Goal: Check status: Check status

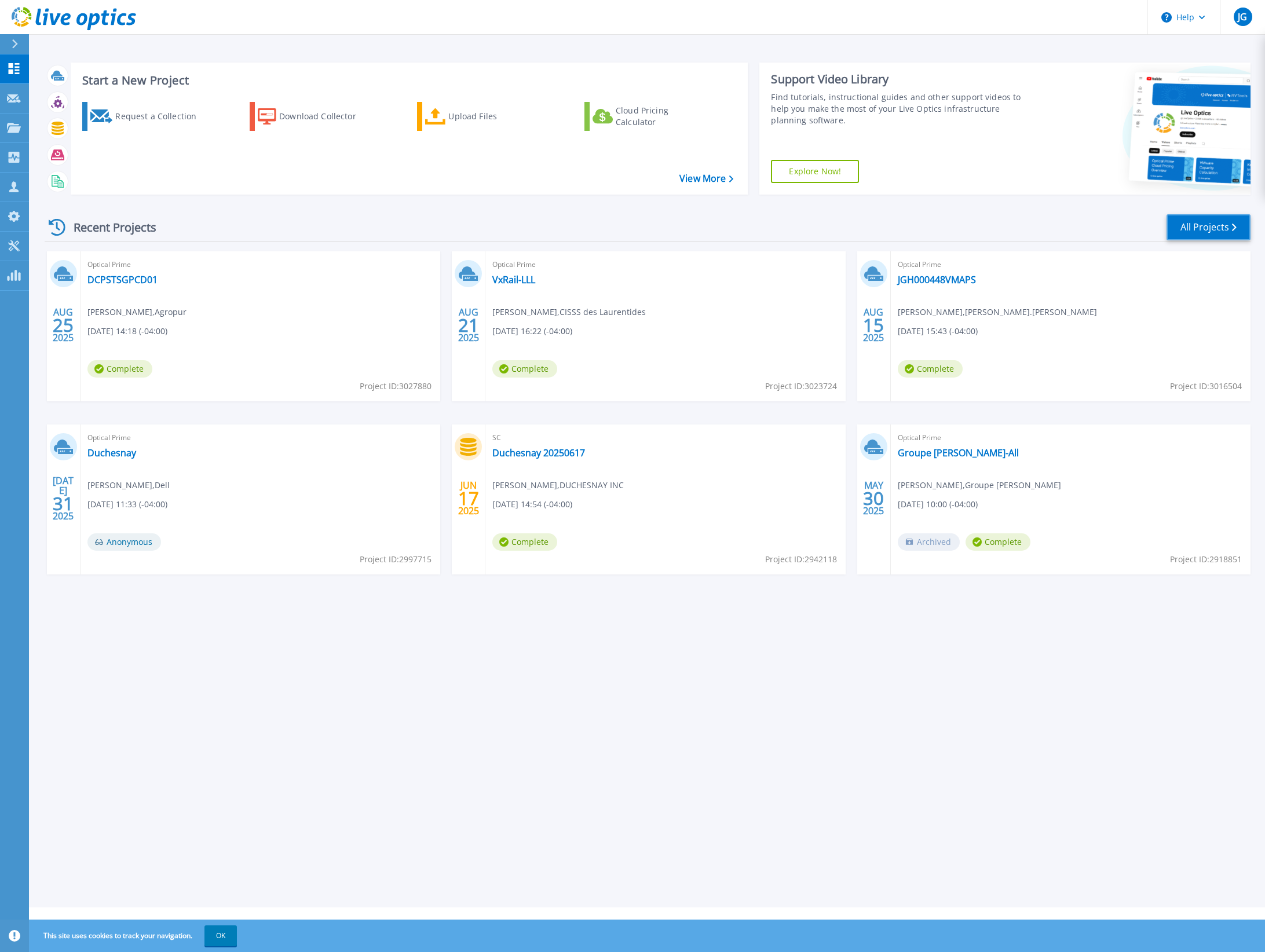
click at [1234, 221] on link "All Projects" at bounding box center [1208, 227] width 84 height 26
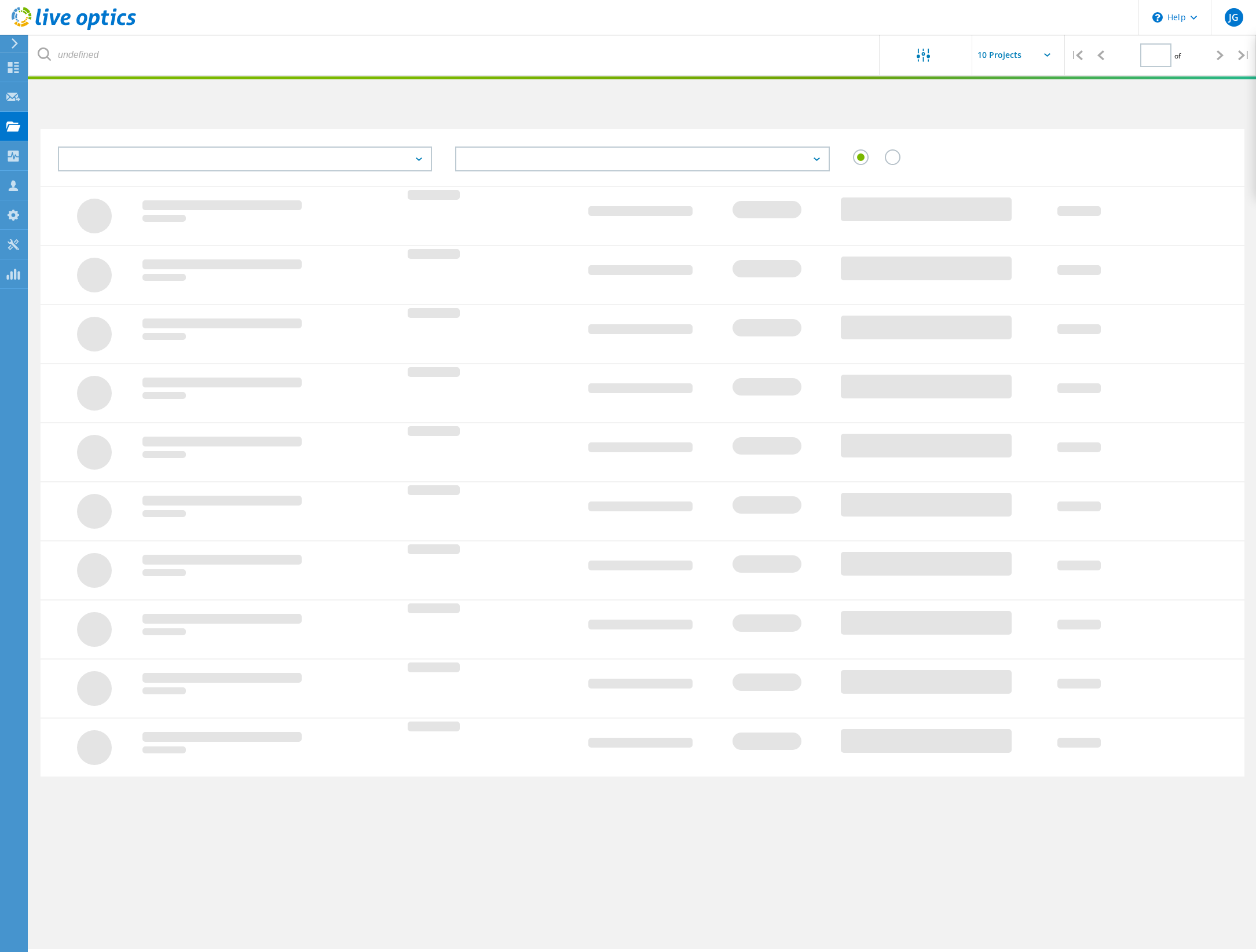
type input "1"
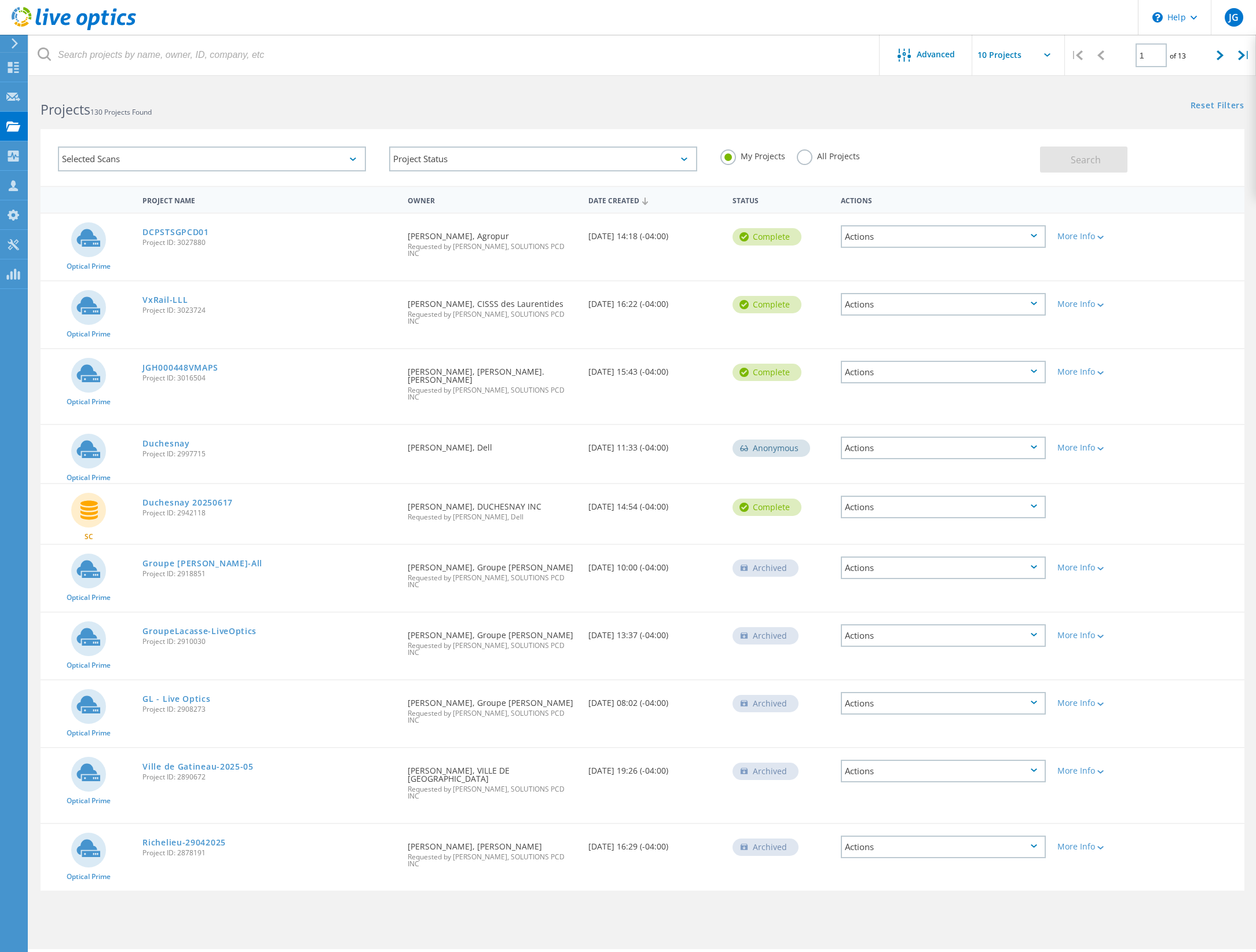
click at [1040, 58] on input "text" at bounding box center [1031, 55] width 116 height 40
click at [1033, 142] on div "Show 40 Projects" at bounding box center [1031, 142] width 115 height 19
type input "Show 40 Projects"
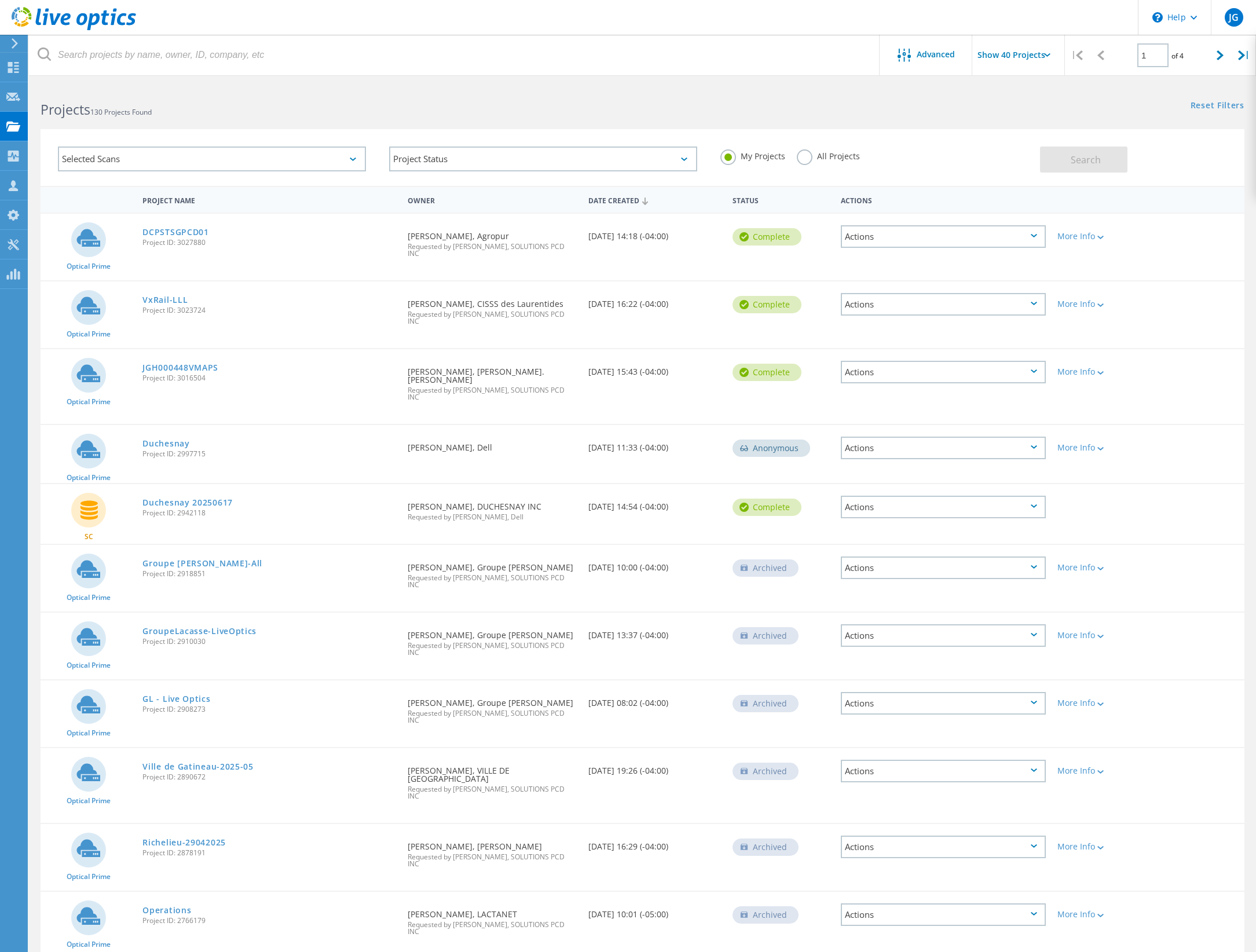
click at [465, 13] on header "\n Help Explore Helpful Articles Contact Support JG Channel Partner Jimmy Grond…" at bounding box center [628, 17] width 1256 height 35
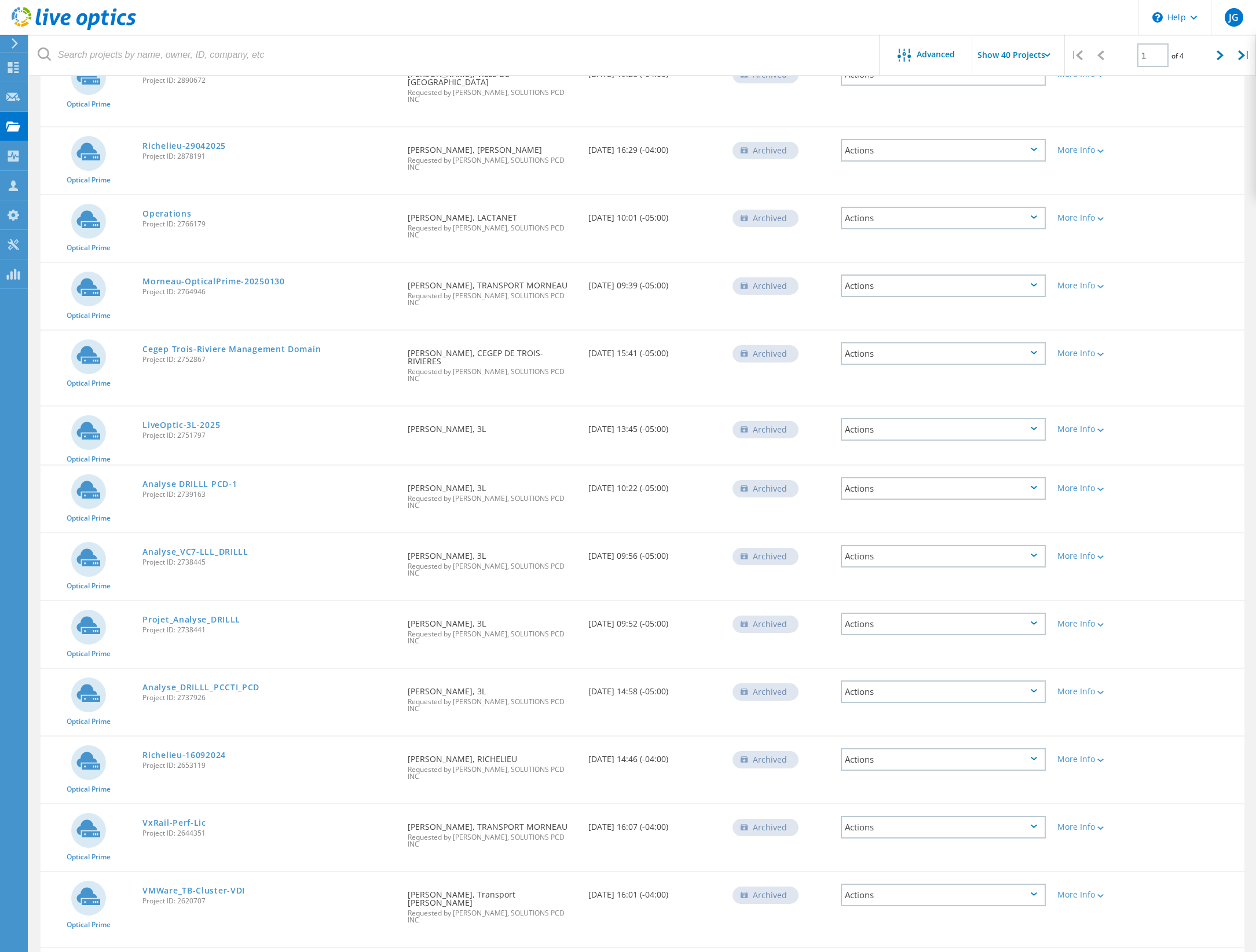
scroll to position [811, 0]
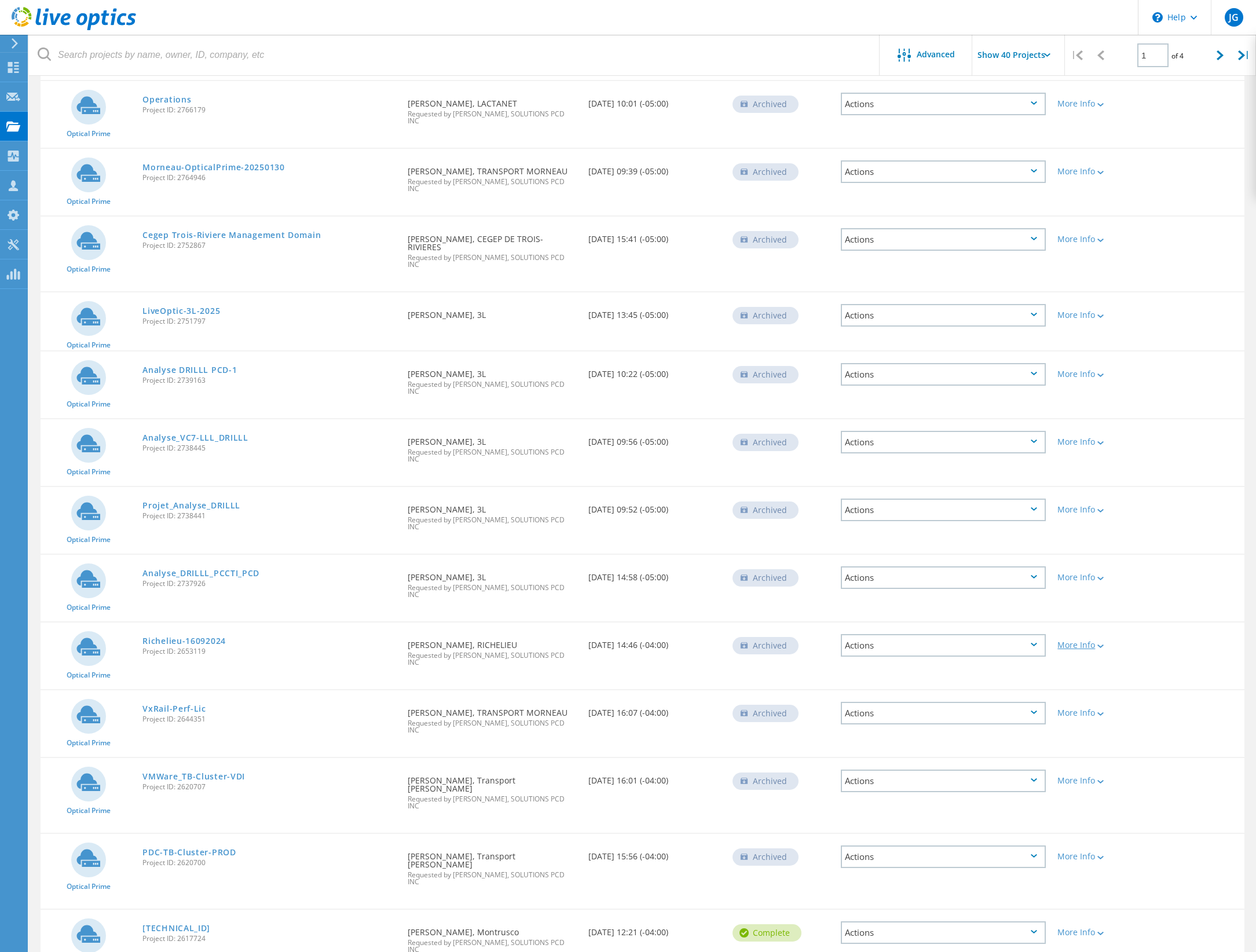
click at [1100, 645] on icon at bounding box center [1101, 647] width 6 height 4
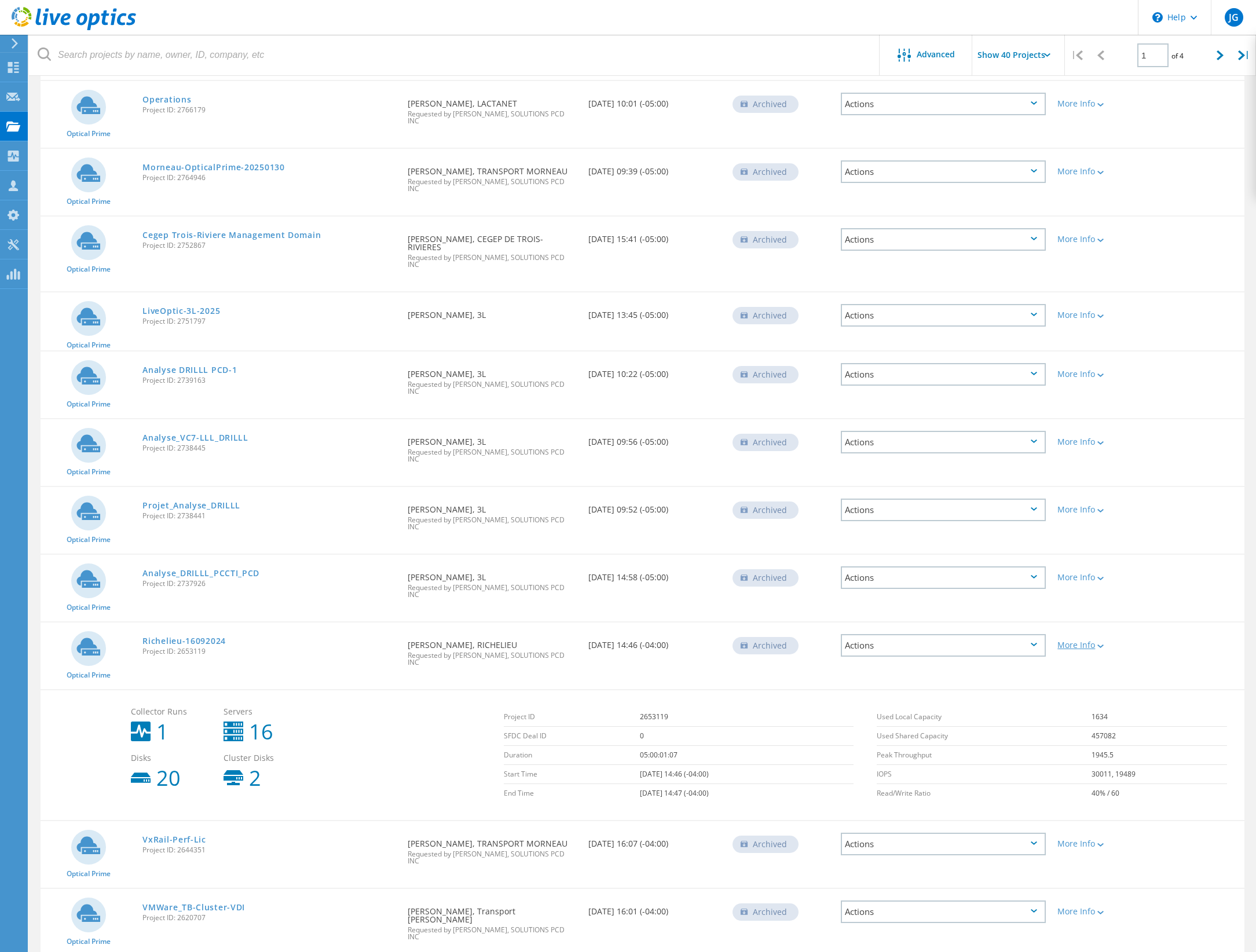
click at [1100, 645] on icon at bounding box center [1101, 647] width 6 height 4
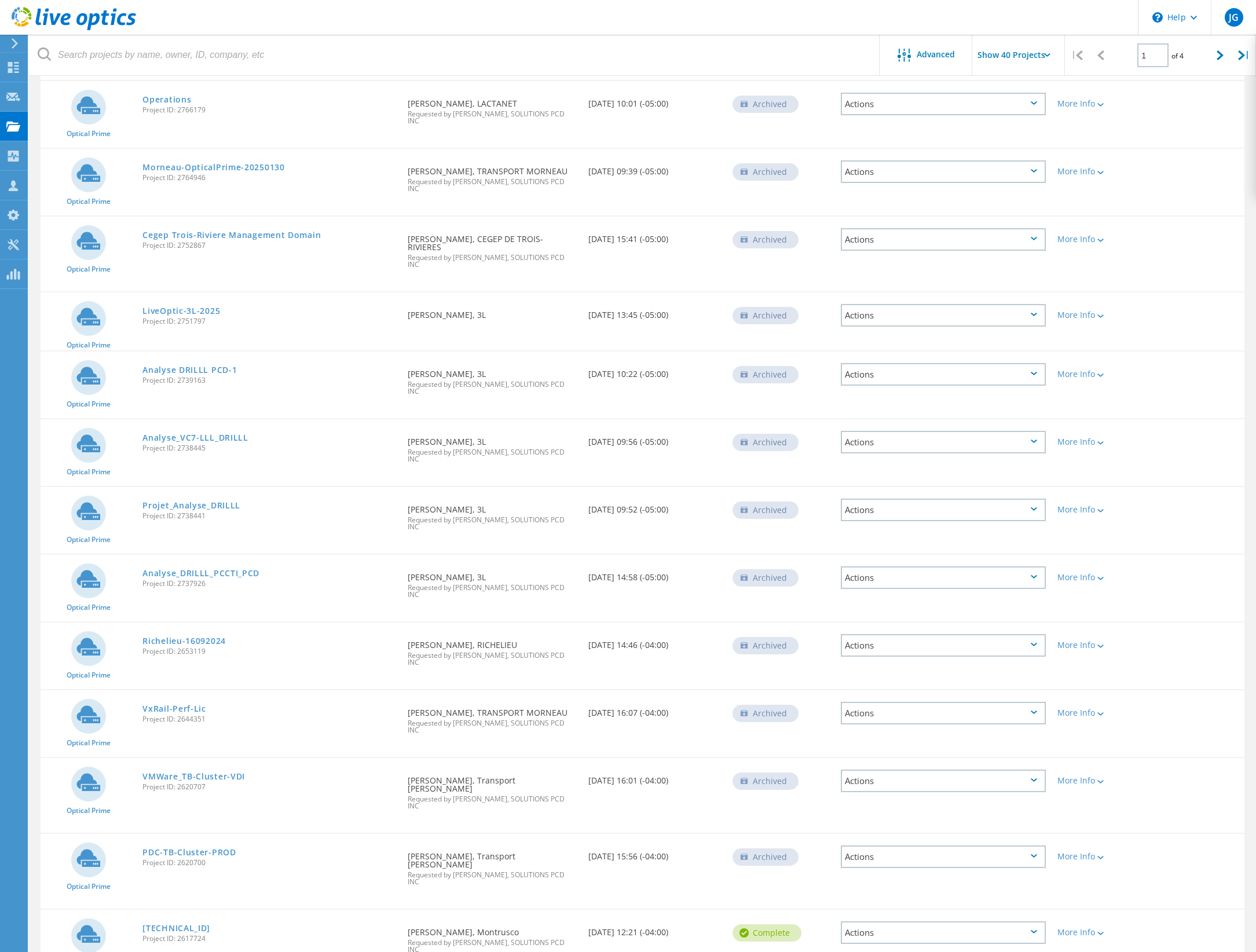
click at [1037, 634] on div "Actions" at bounding box center [943, 645] width 205 height 23
click at [1037, 636] on div "Share" at bounding box center [943, 645] width 203 height 18
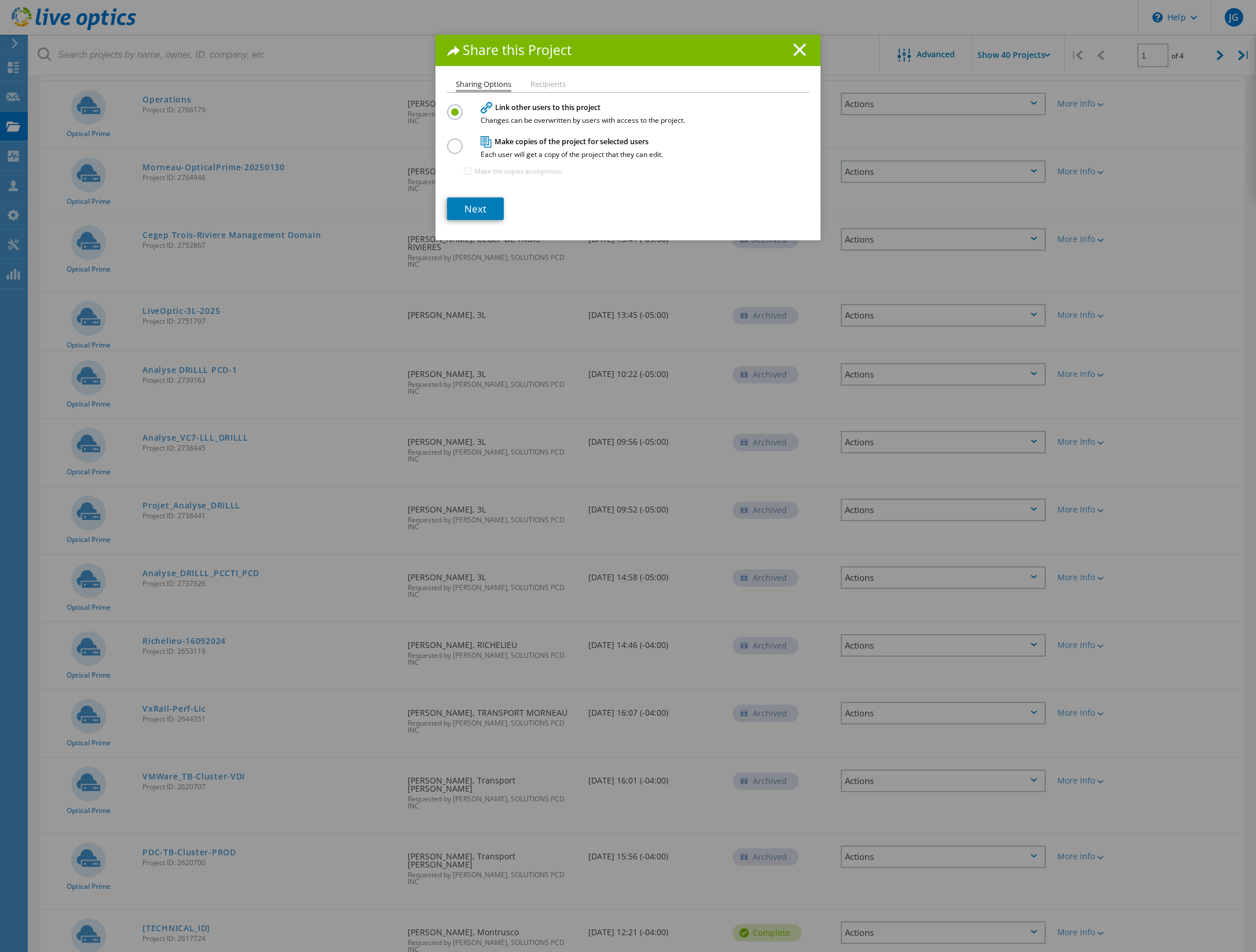
click at [794, 48] on icon at bounding box center [800, 49] width 13 height 13
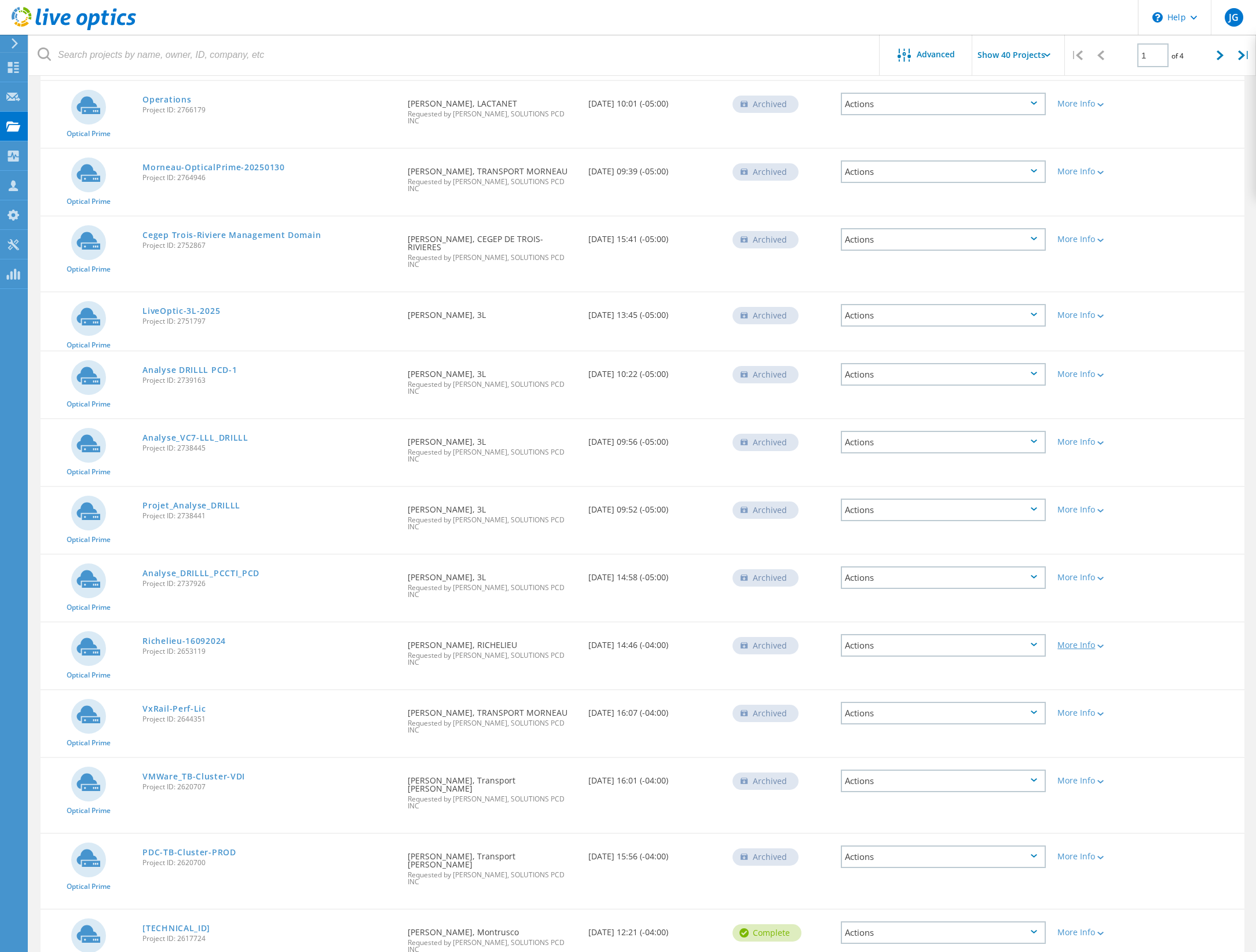
click at [1098, 641] on lo-svg-helper at bounding box center [1100, 645] width 9 height 10
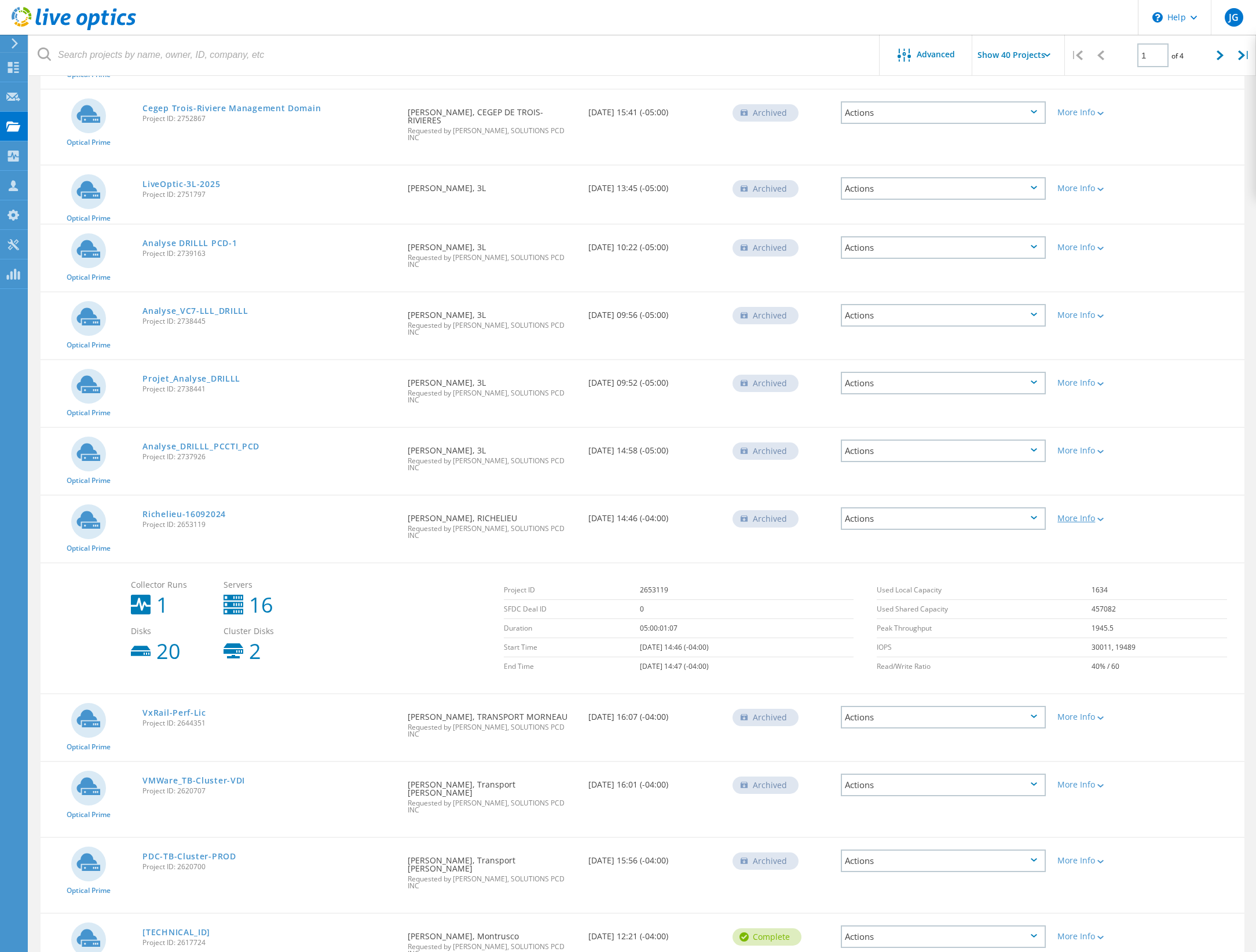
scroll to position [942, 0]
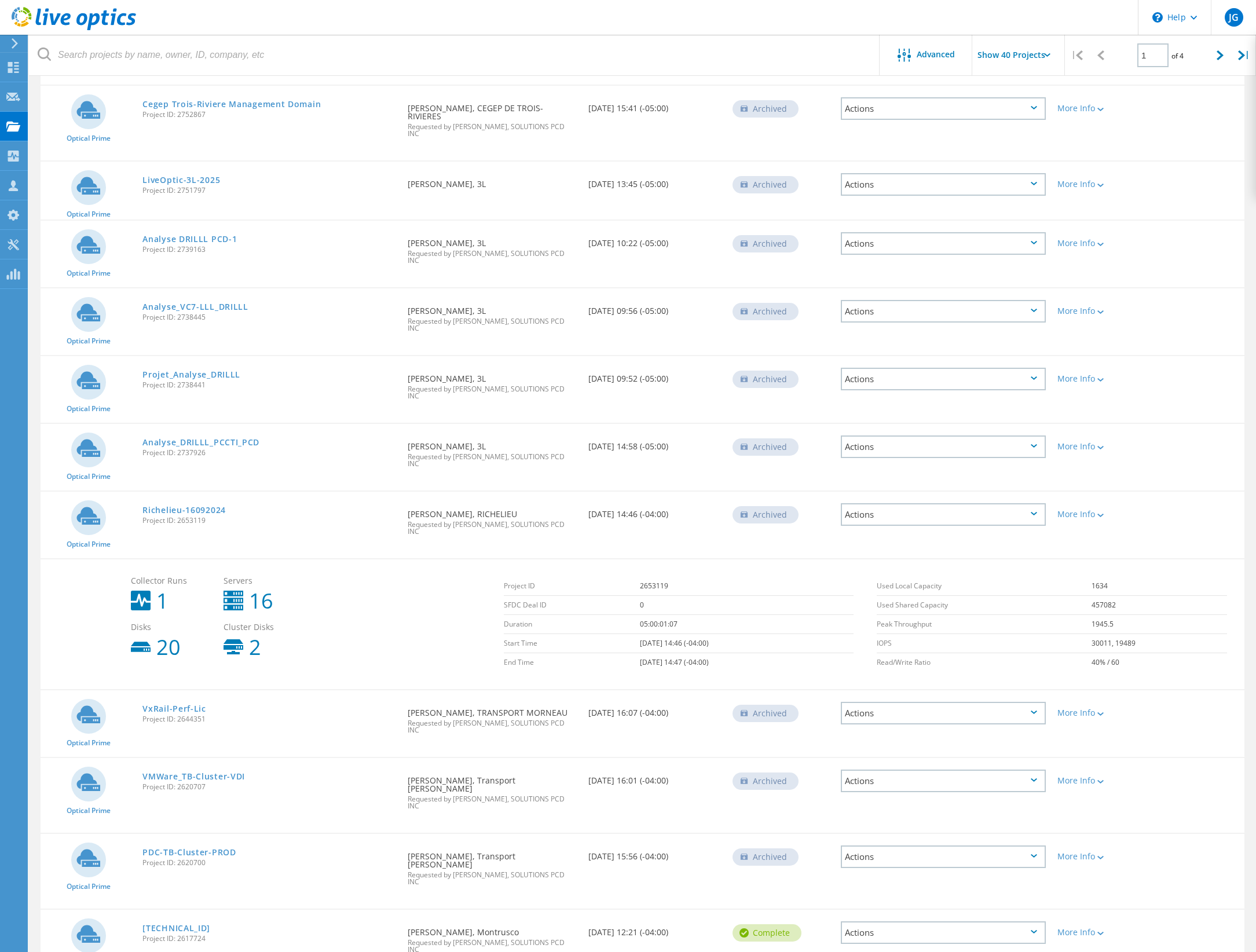
click at [770, 506] on div "Archived" at bounding box center [766, 515] width 66 height 17
click at [195, 506] on link "Richelieu-16092024" at bounding box center [184, 510] width 84 height 8
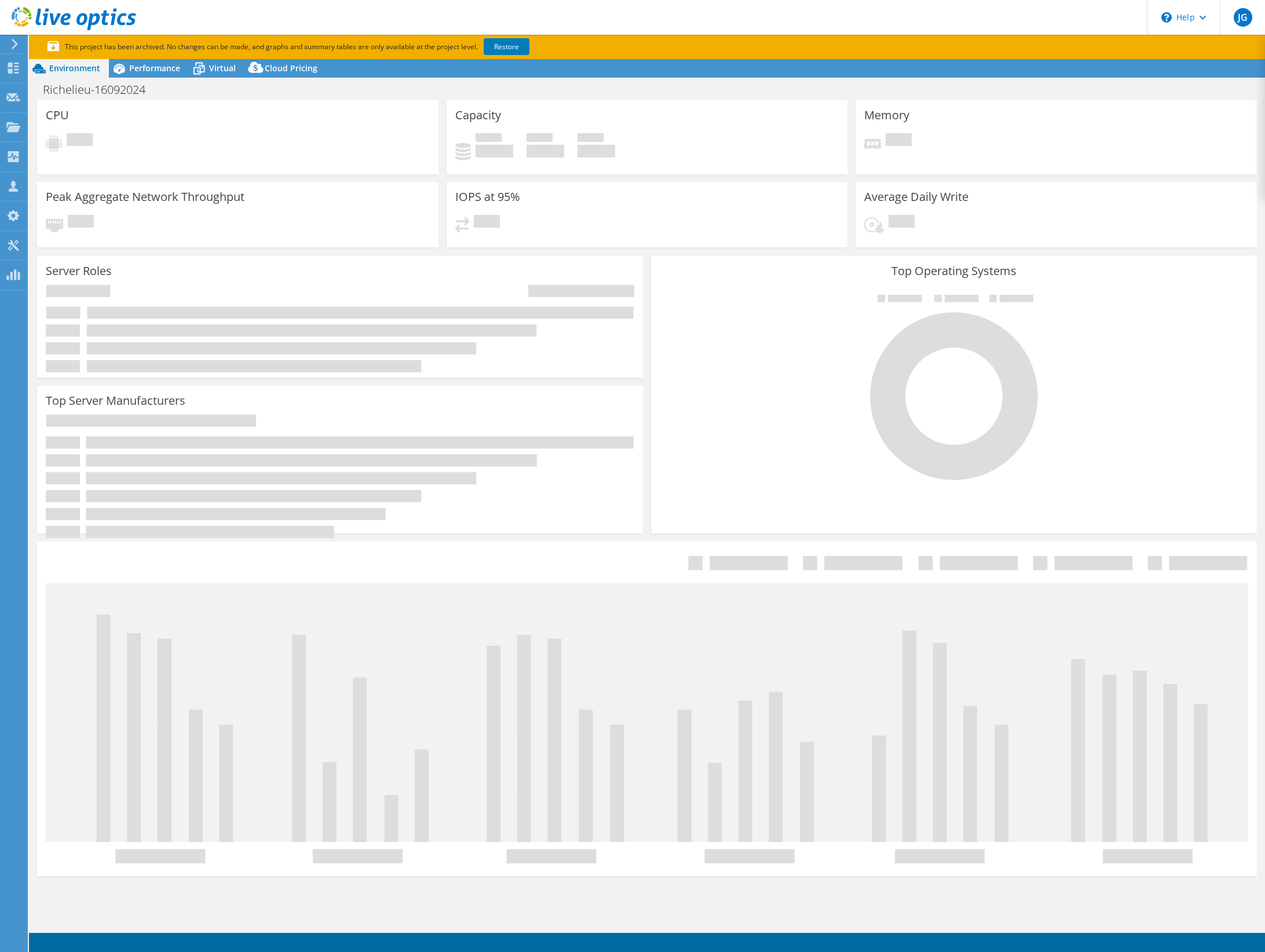
select select "Canada"
select select "CAD"
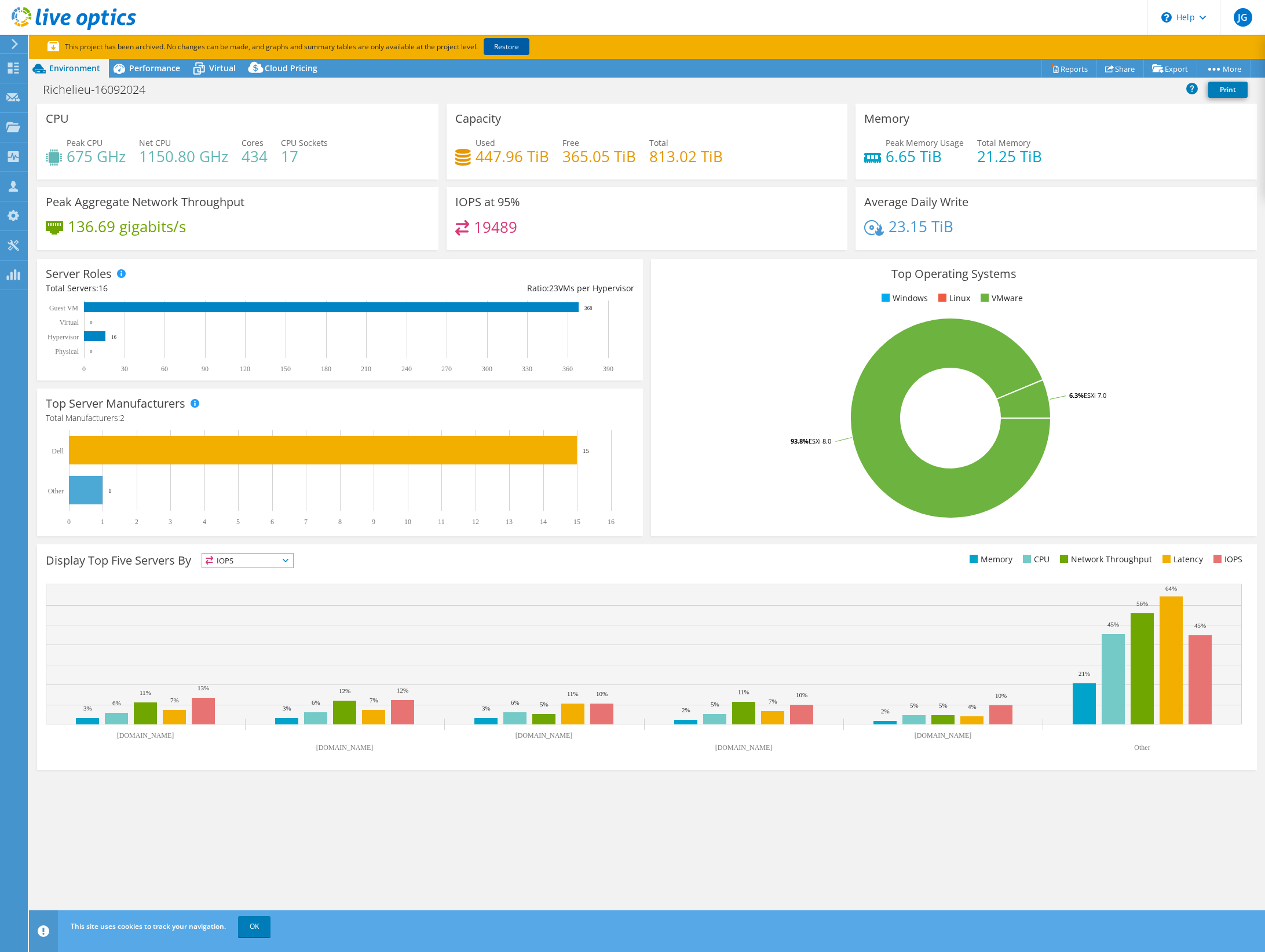
click at [506, 44] on link "Restore" at bounding box center [506, 47] width 46 height 17
click at [392, 1] on header "JG Channel Partner Jimmy Grondin jgrondin@pcdsolutions.com SOLUTIONS PCD INC My…" at bounding box center [632, 17] width 1265 height 35
click at [150, 67] on span "Performance" at bounding box center [154, 68] width 51 height 11
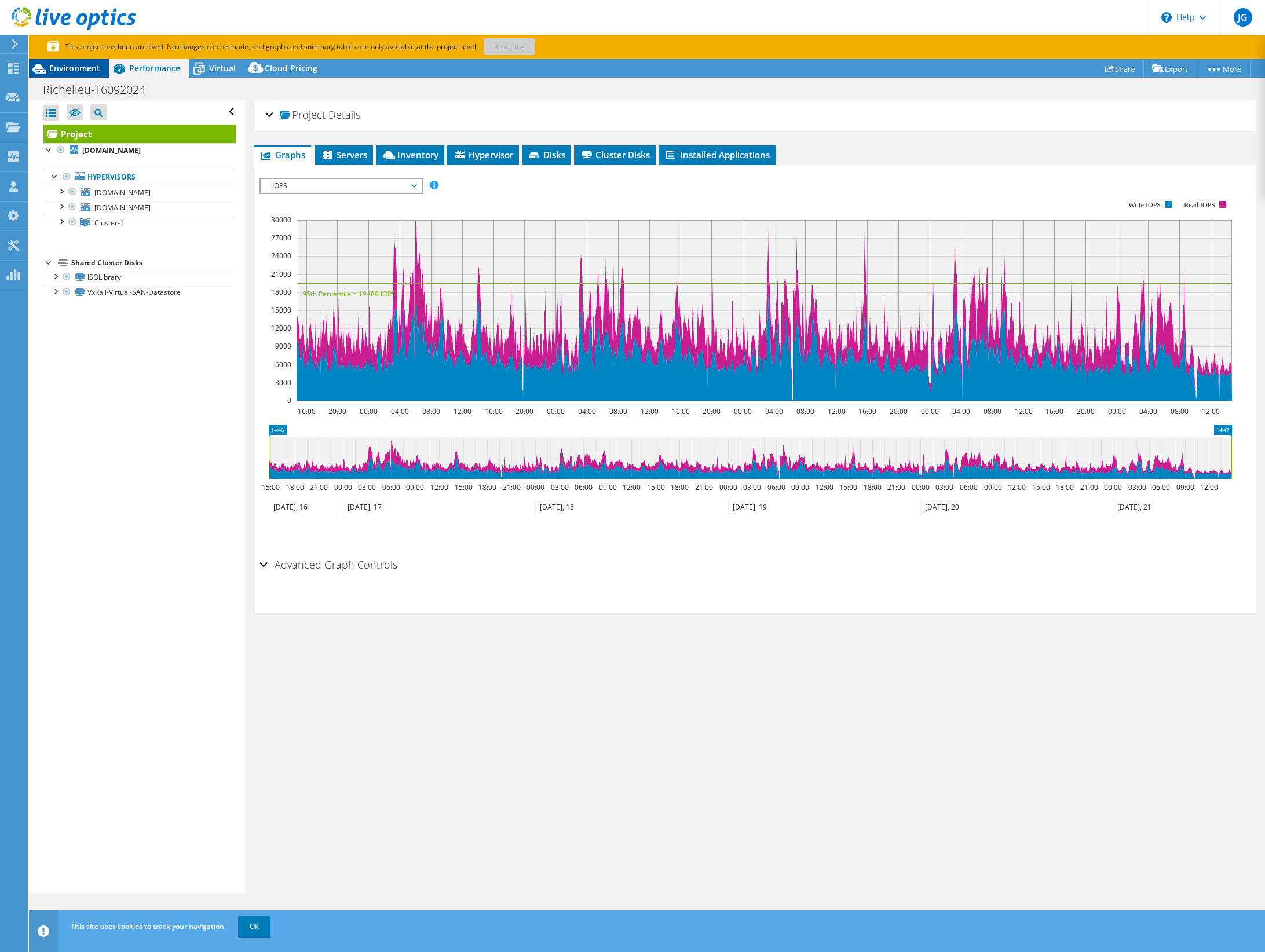
click at [66, 70] on span "Environment" at bounding box center [74, 68] width 51 height 11
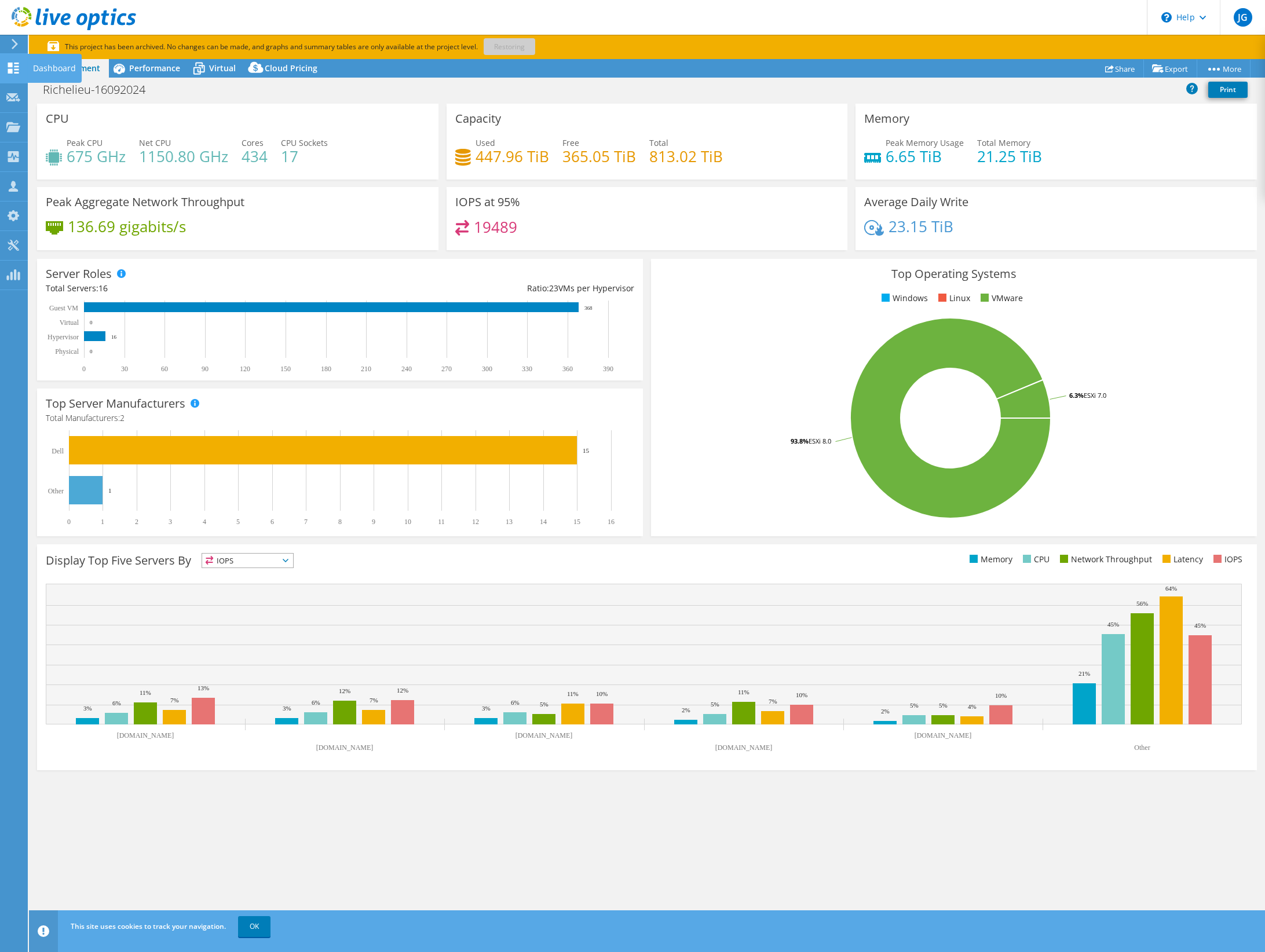
click at [44, 66] on div "Dashboard" at bounding box center [54, 68] width 54 height 29
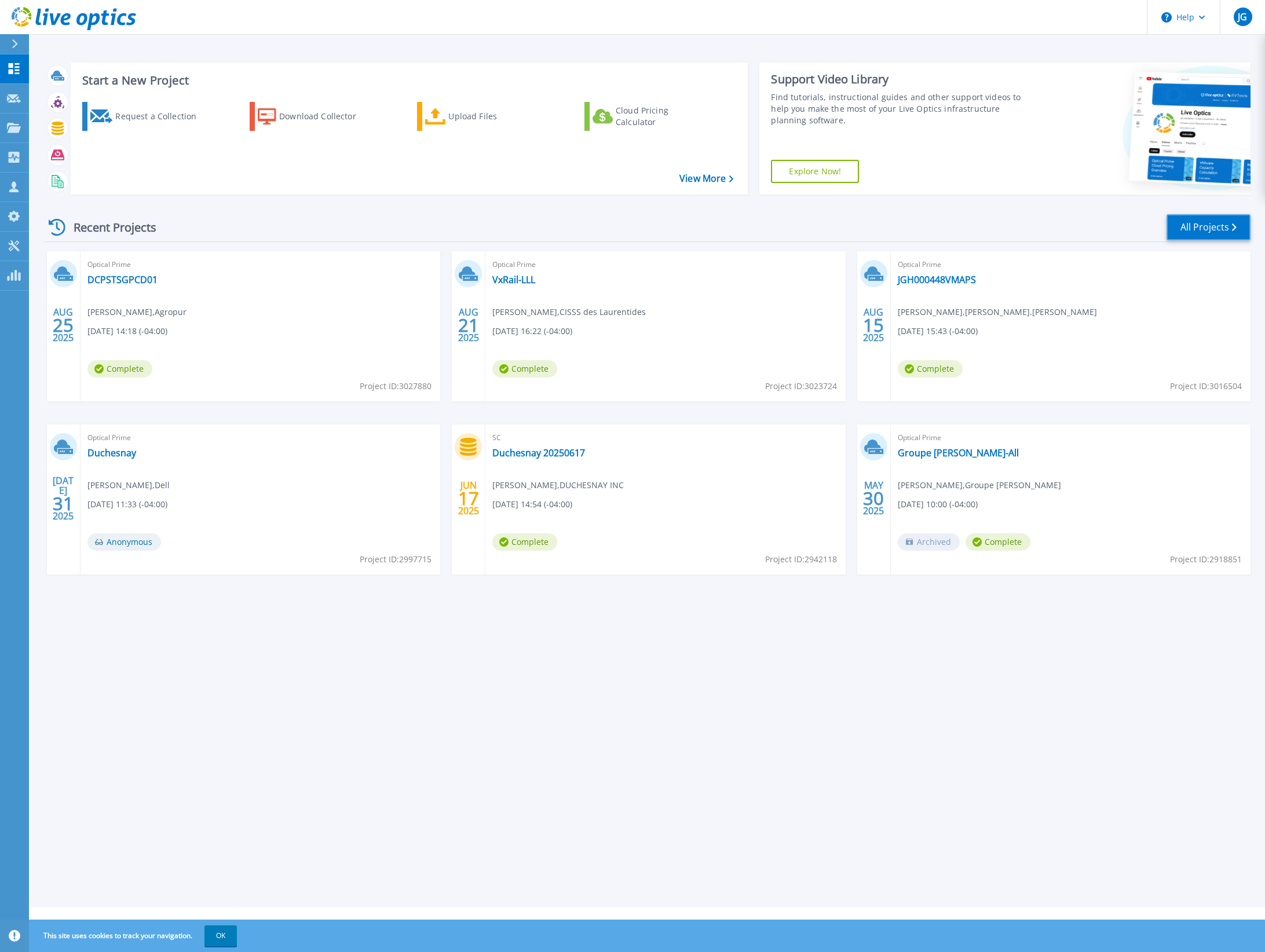
click at [1202, 225] on link "All Projects" at bounding box center [1208, 227] width 84 height 26
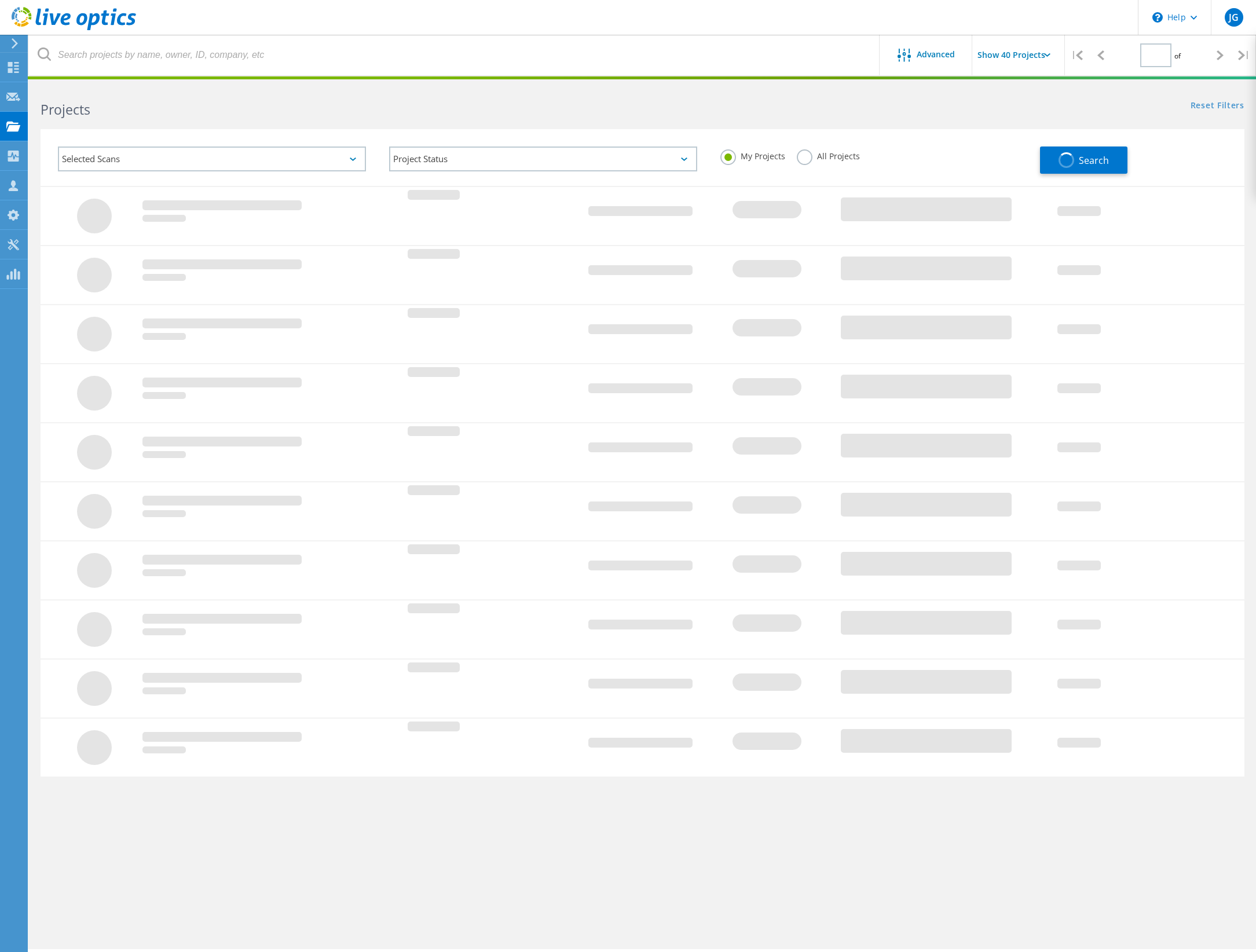
type input "1"
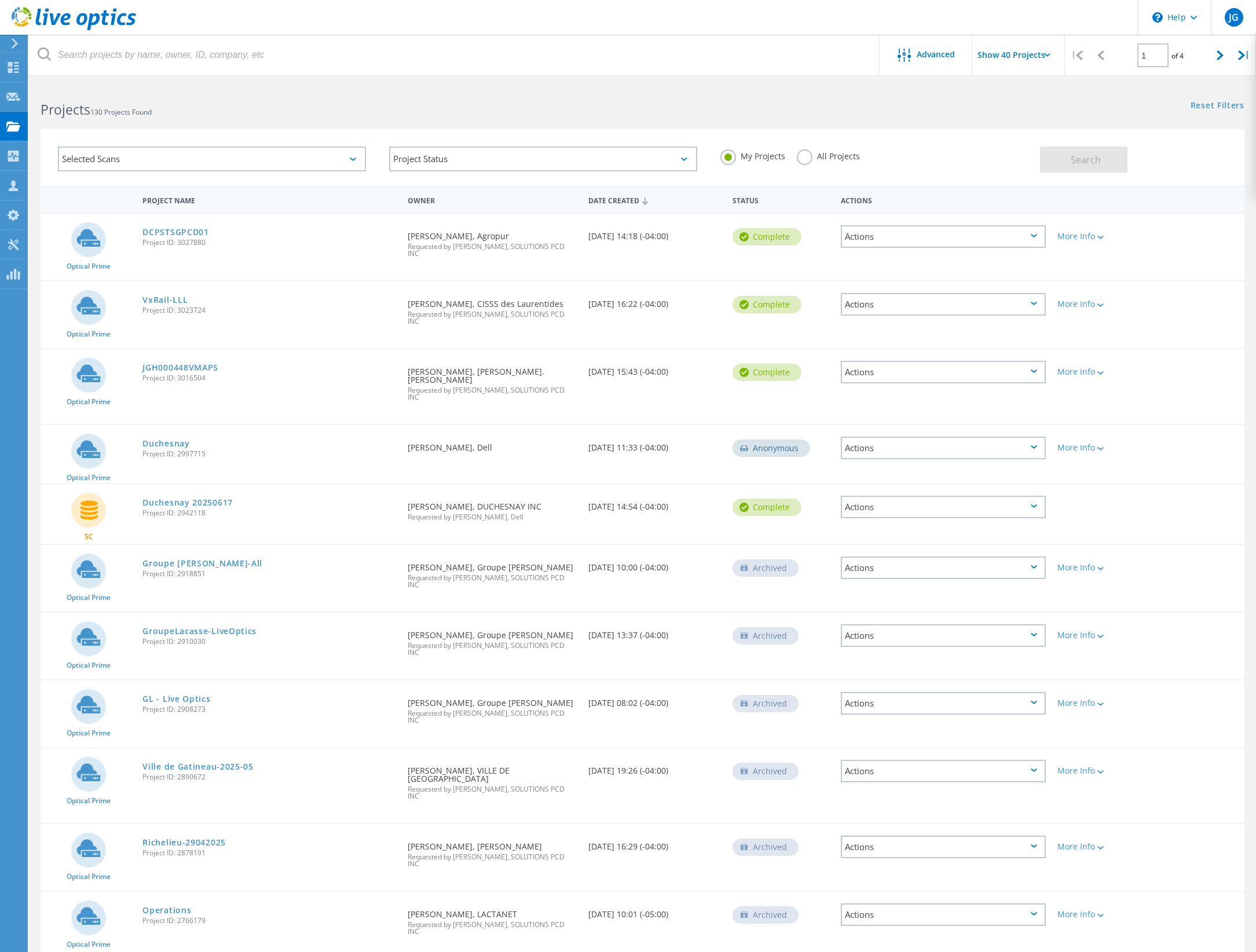
click at [1037, 48] on input "Show 40 Projects" at bounding box center [1031, 55] width 116 height 40
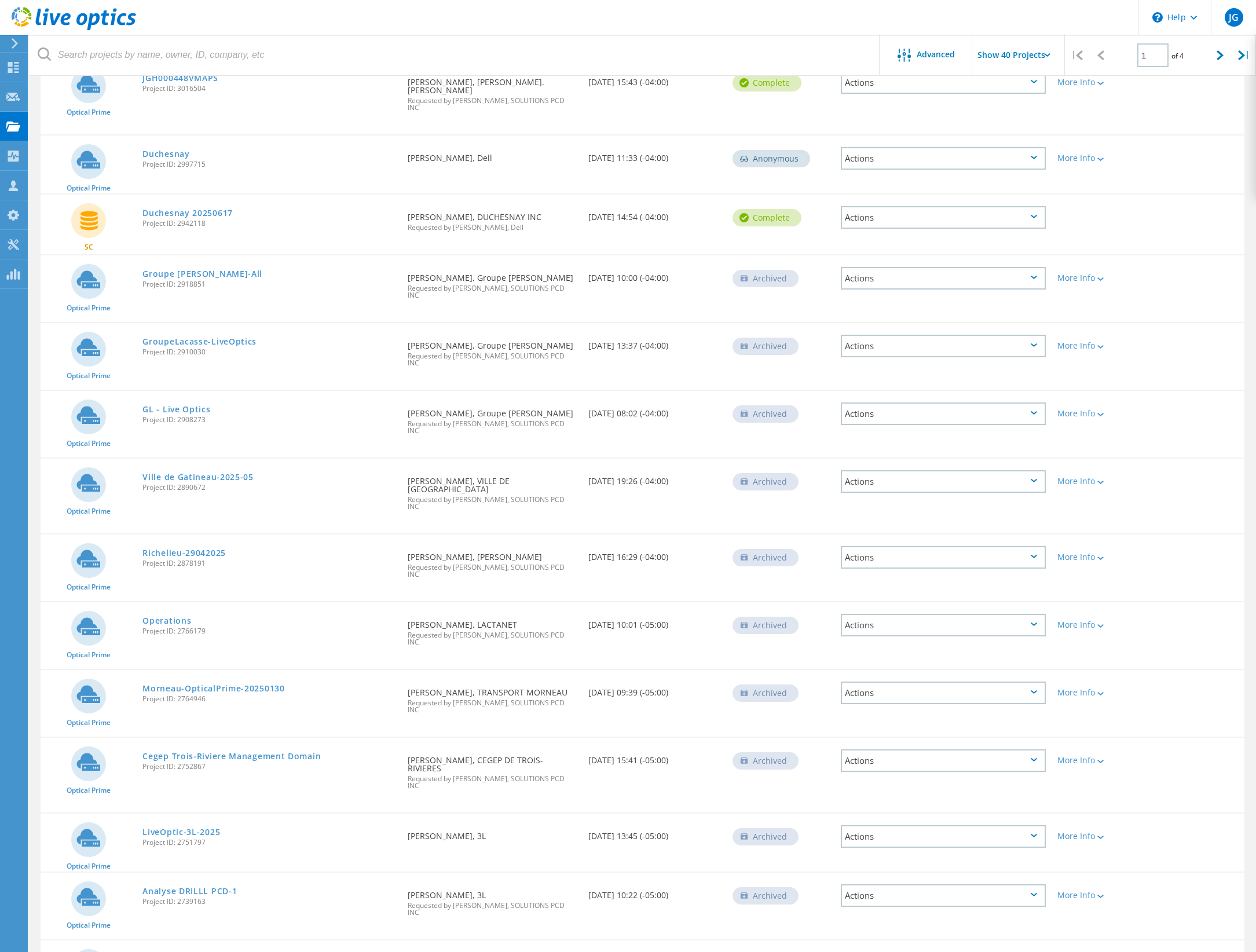
scroll to position [851, 0]
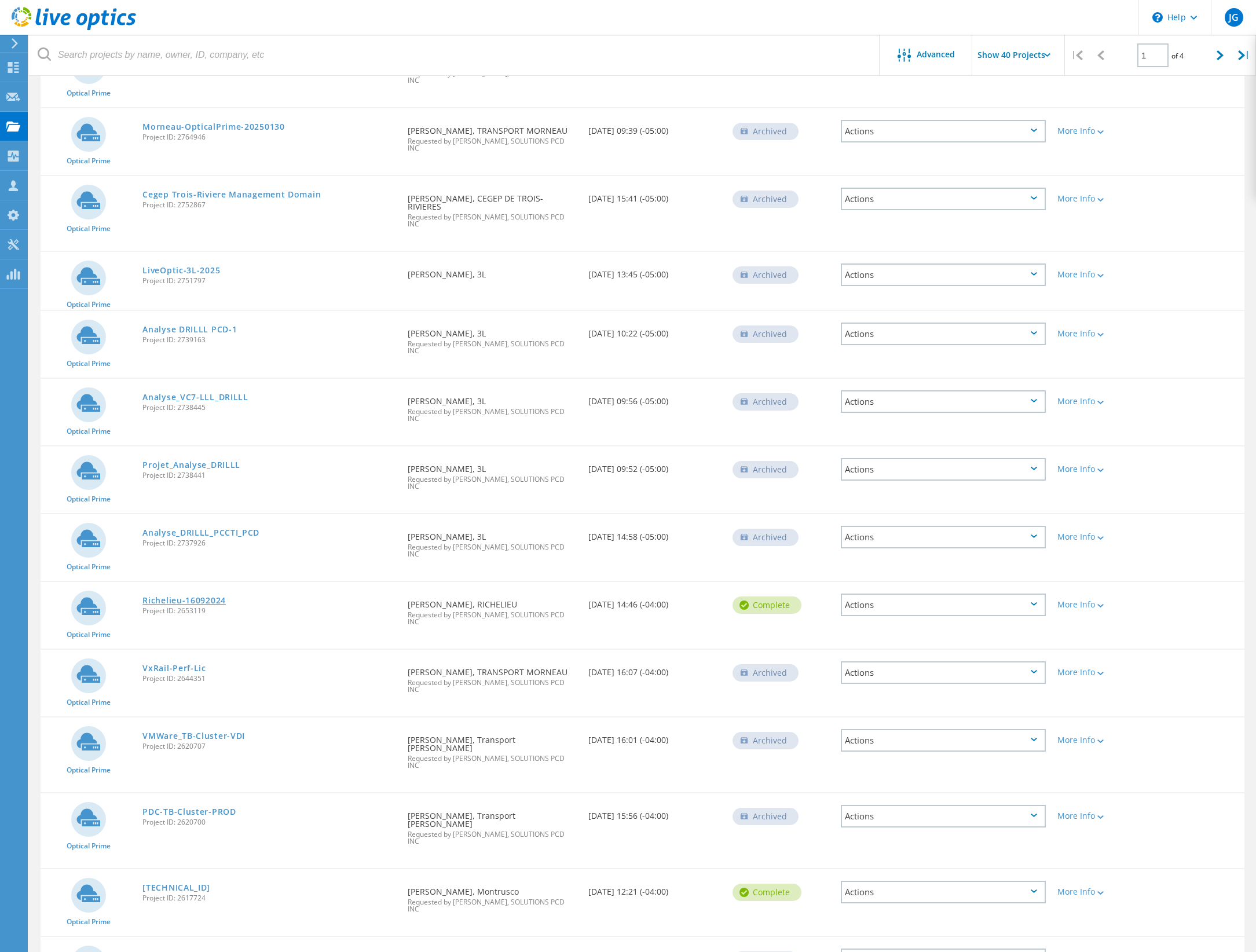
click at [159, 597] on link "Richelieu-16092024" at bounding box center [184, 600] width 84 height 8
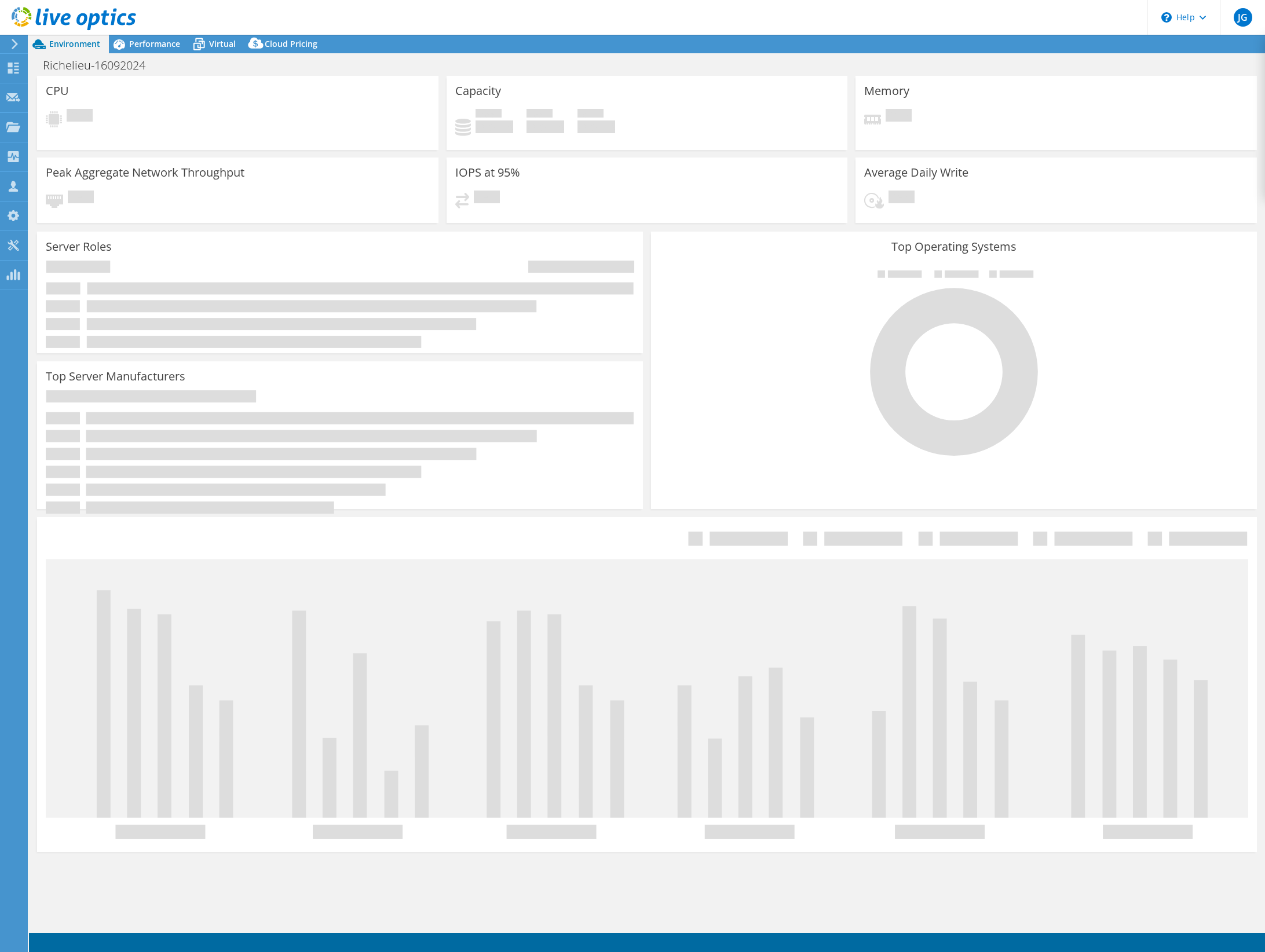
select select "[GEOGRAPHIC_DATA]"
select select "CAD"
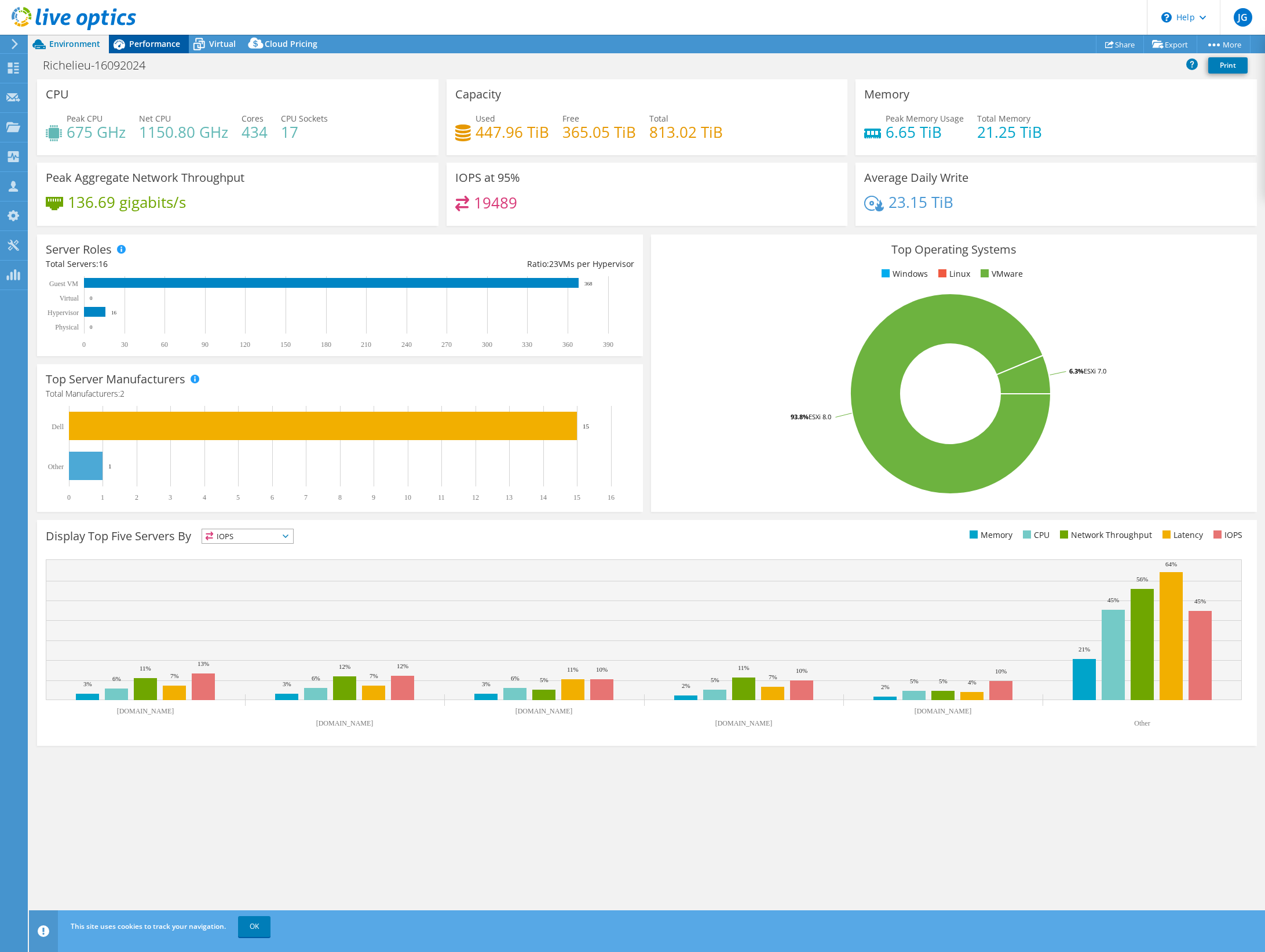
click at [160, 48] on span "Performance" at bounding box center [154, 44] width 51 height 11
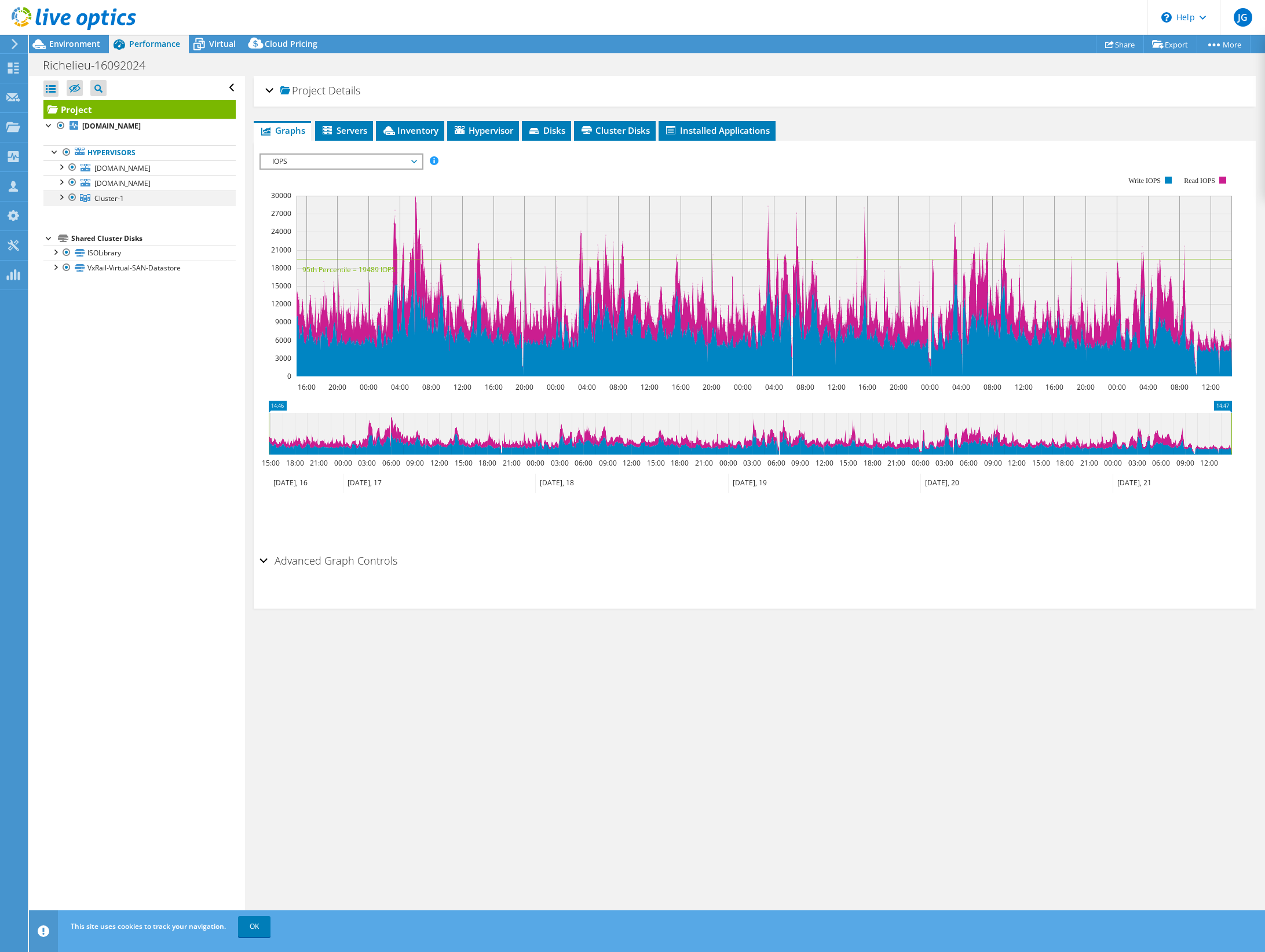
click at [62, 202] on div at bounding box center [60, 196] width 12 height 12
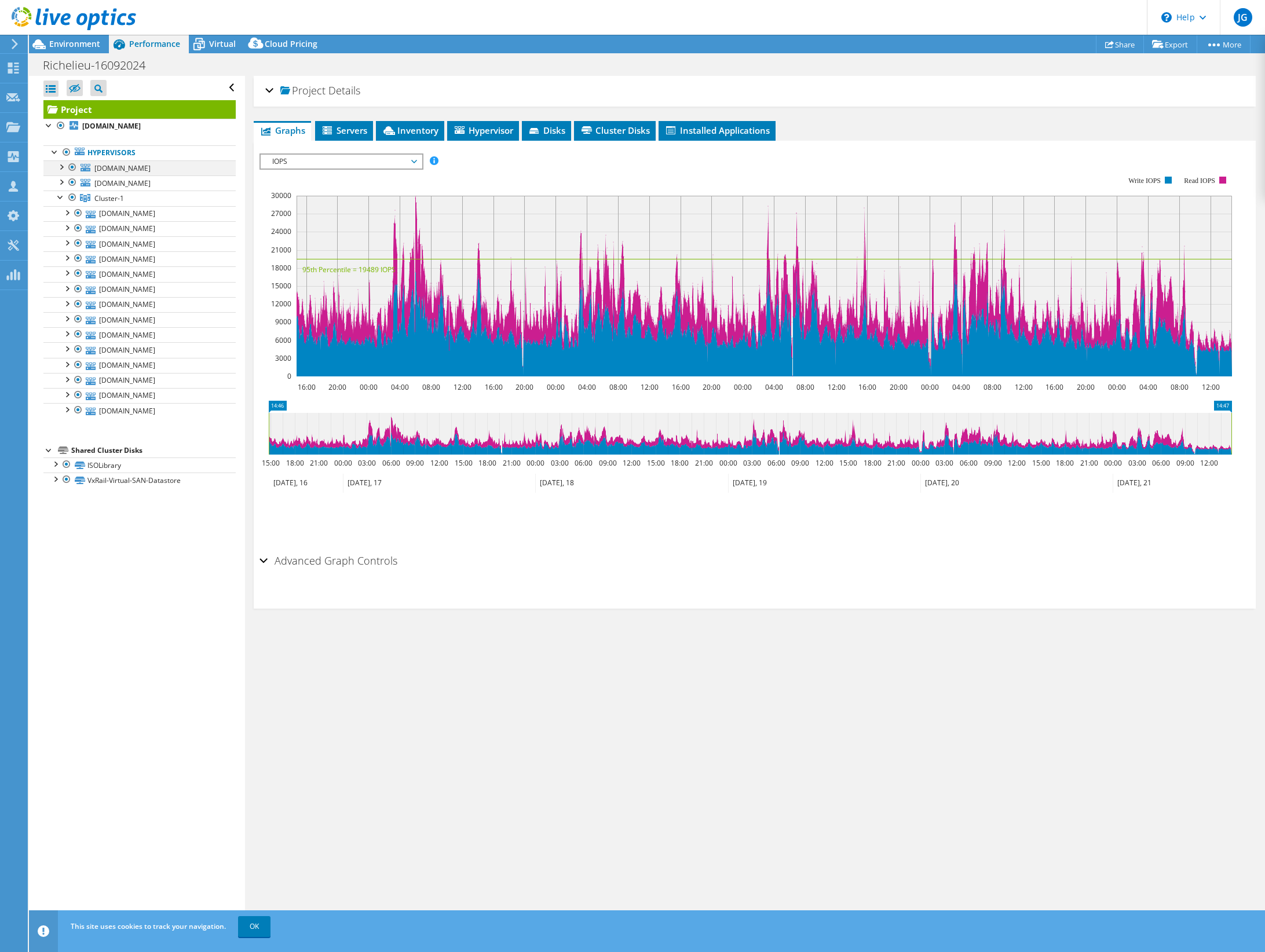
click at [62, 170] on div at bounding box center [60, 166] width 12 height 12
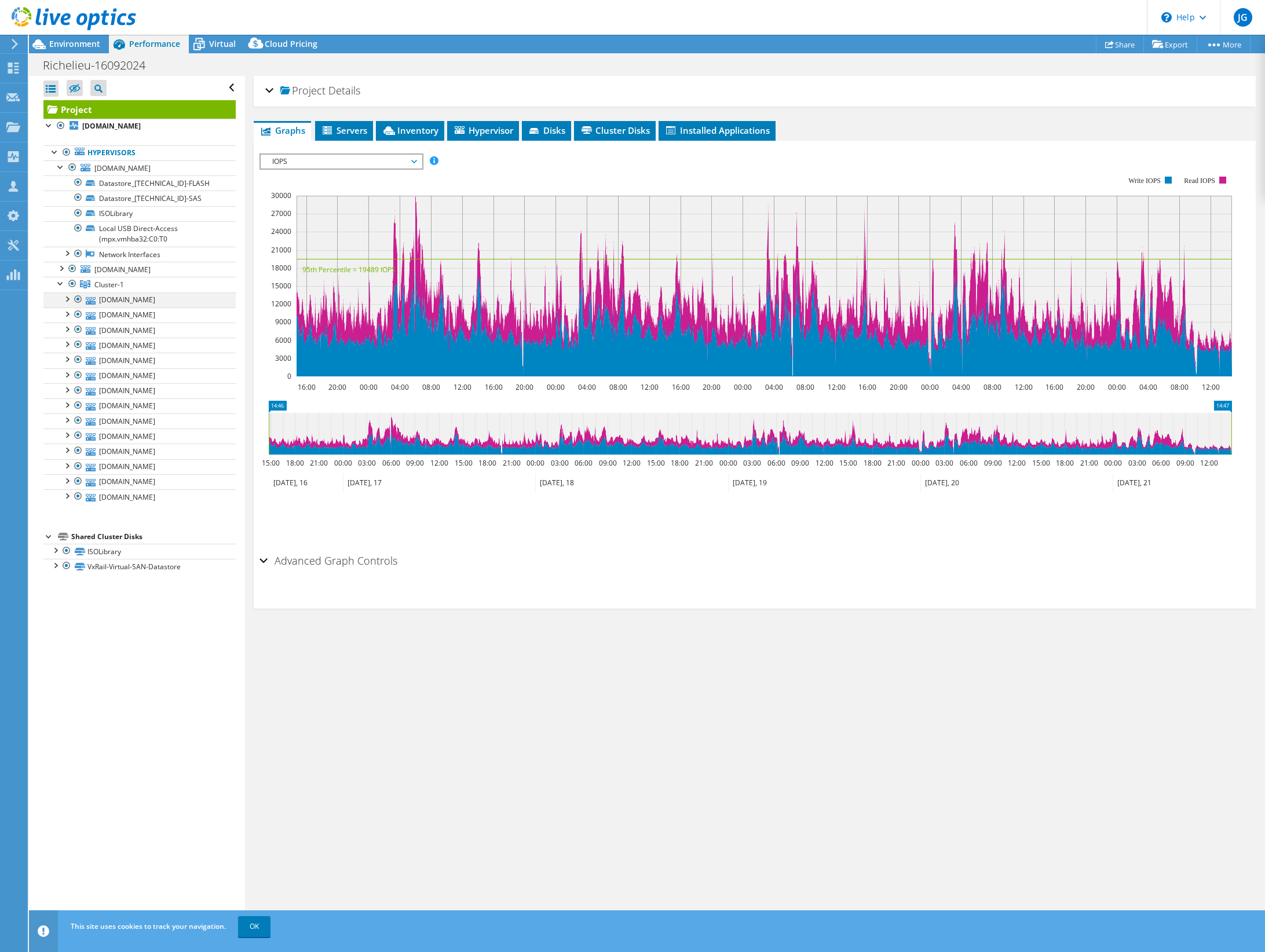
click at [65, 304] on div at bounding box center [67, 298] width 12 height 12
click at [74, 167] on div at bounding box center [72, 167] width 12 height 14
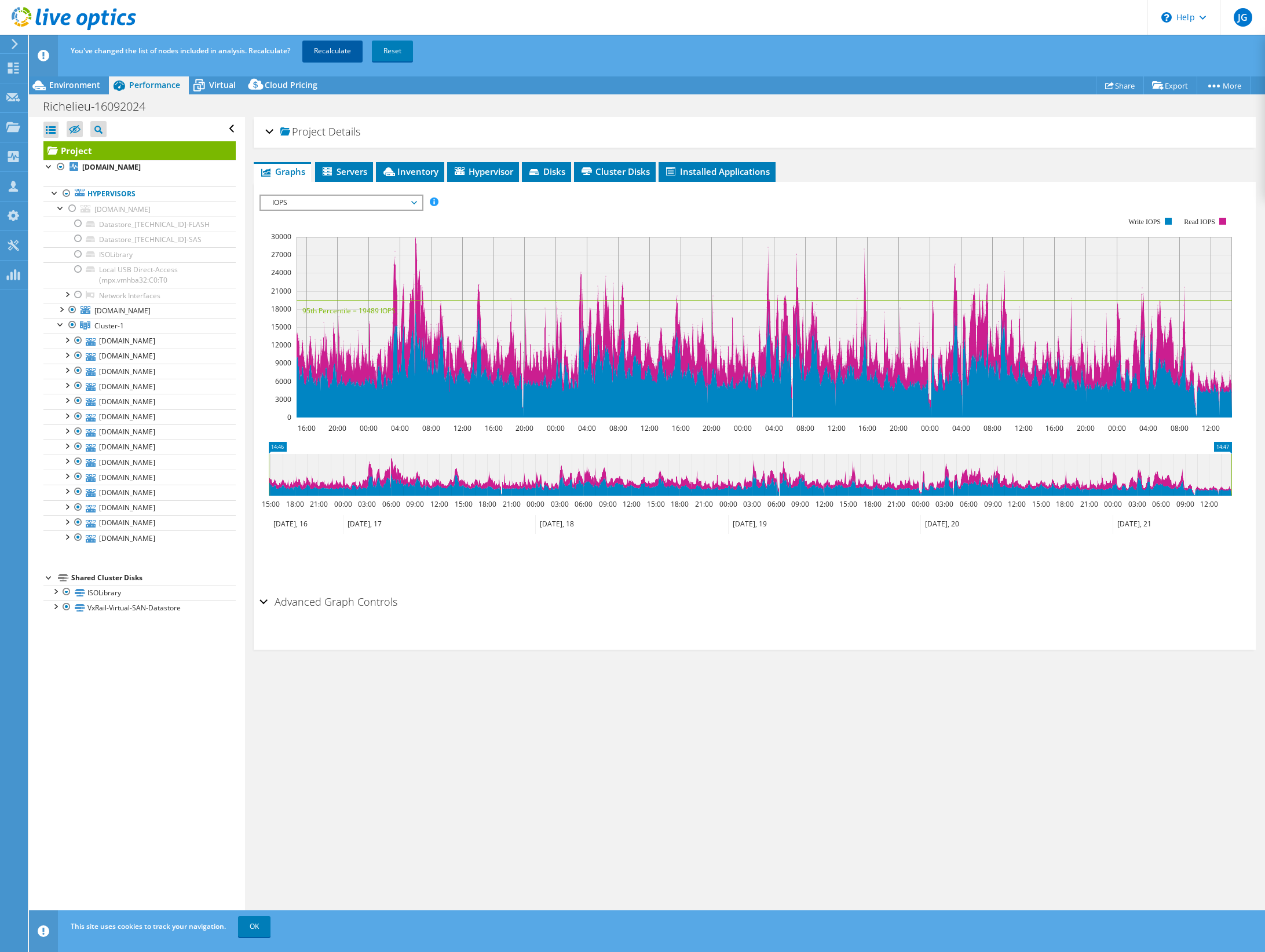
click at [325, 46] on link "Recalculate" at bounding box center [332, 51] width 60 height 21
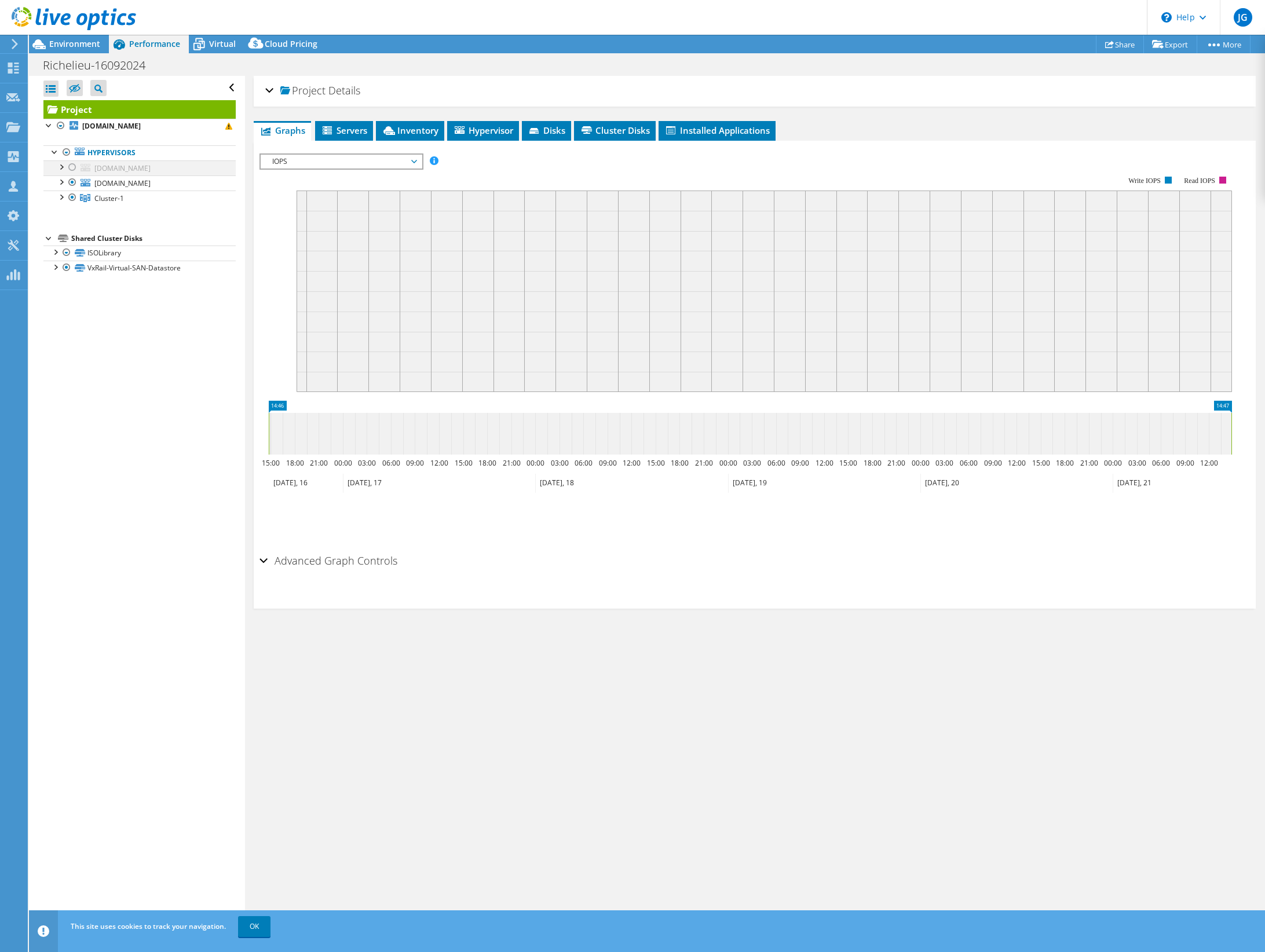
click at [62, 165] on div at bounding box center [60, 166] width 12 height 12
click at [62, 202] on div at bounding box center [60, 196] width 12 height 12
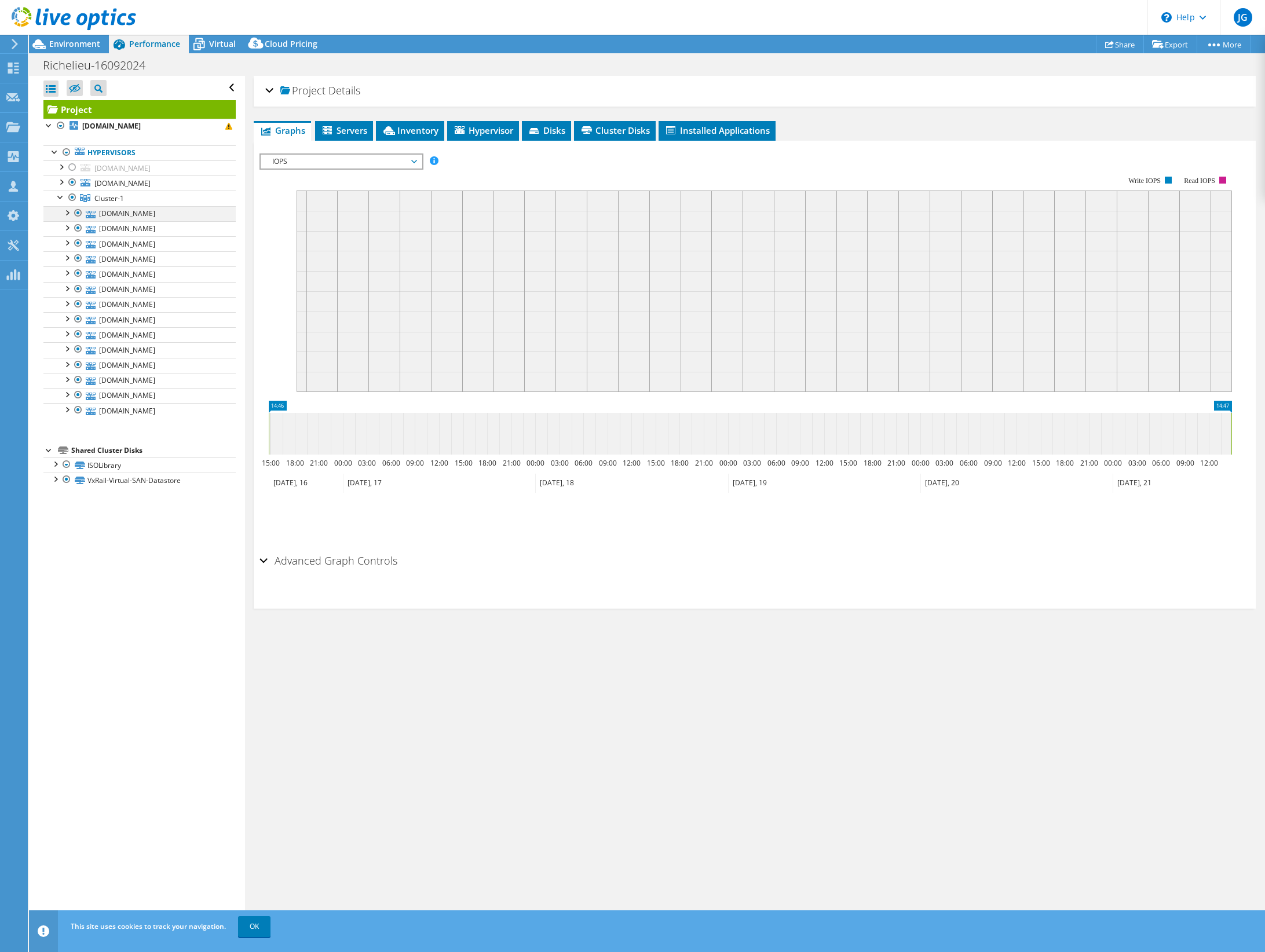
click at [68, 218] on div at bounding box center [67, 212] width 12 height 12
click at [70, 41] on span "Environment" at bounding box center [74, 44] width 51 height 11
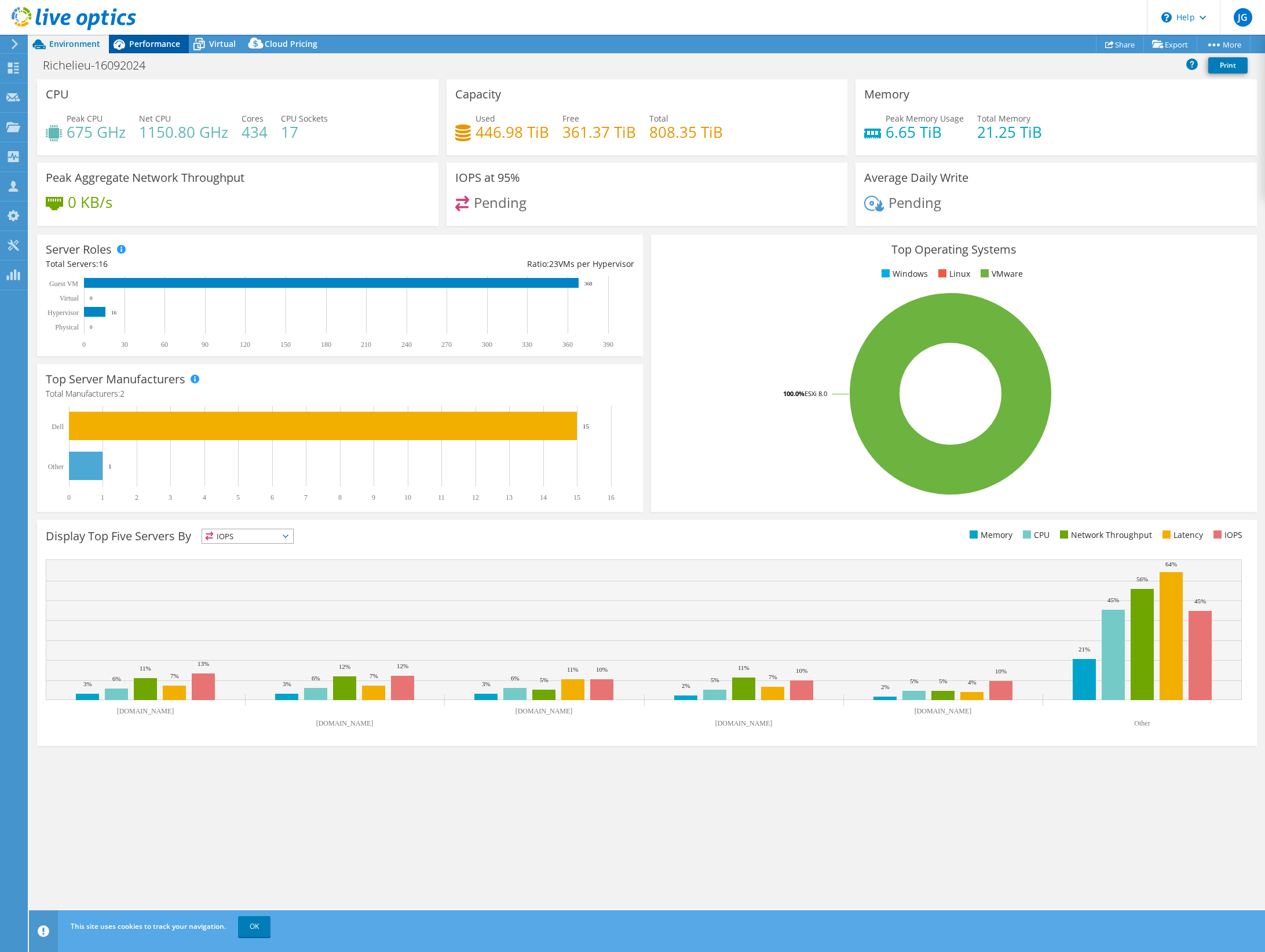
click at [134, 46] on span "Performance" at bounding box center [154, 44] width 51 height 11
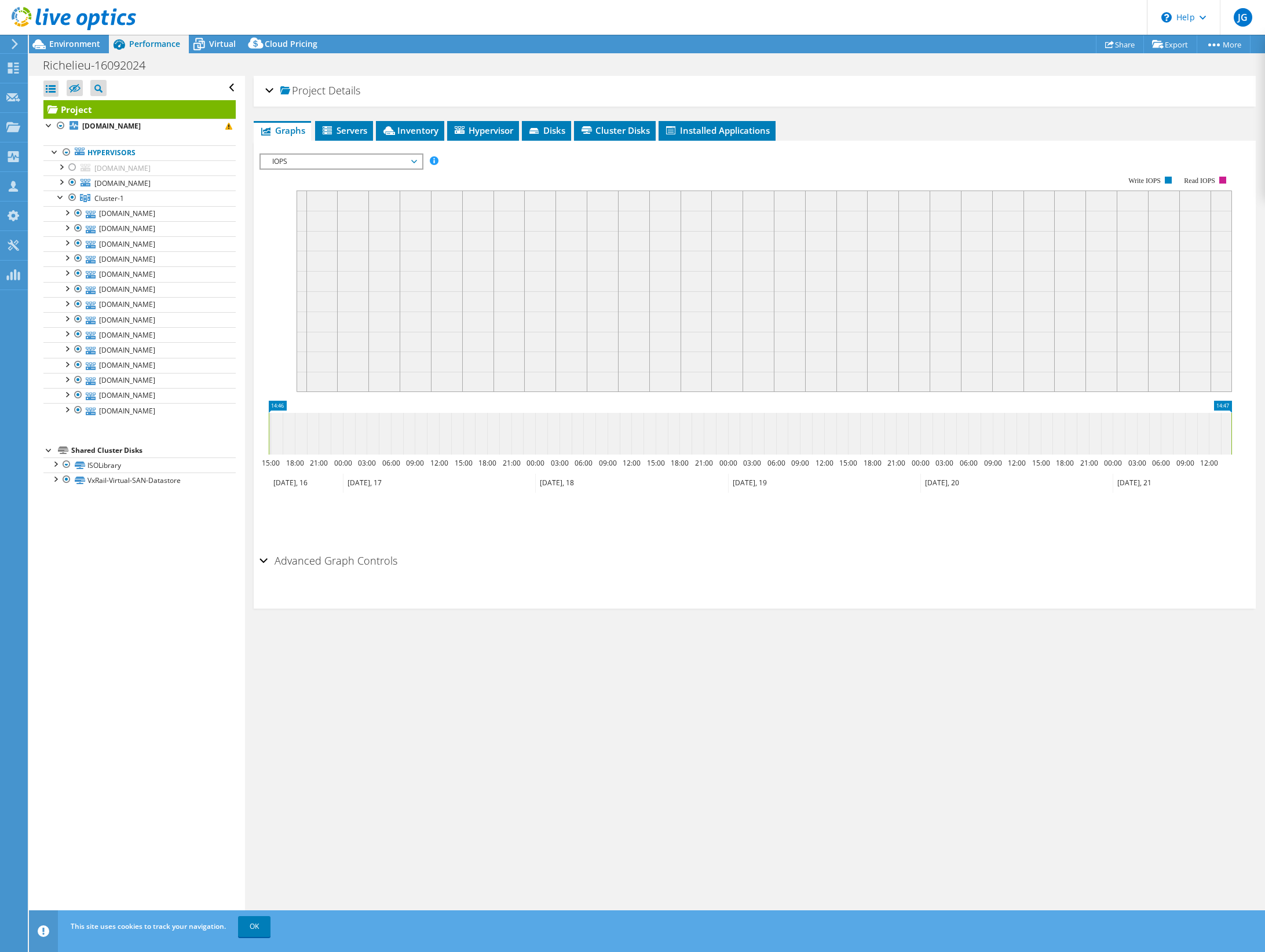
click at [315, 161] on span "IOPS" at bounding box center [341, 161] width 149 height 14
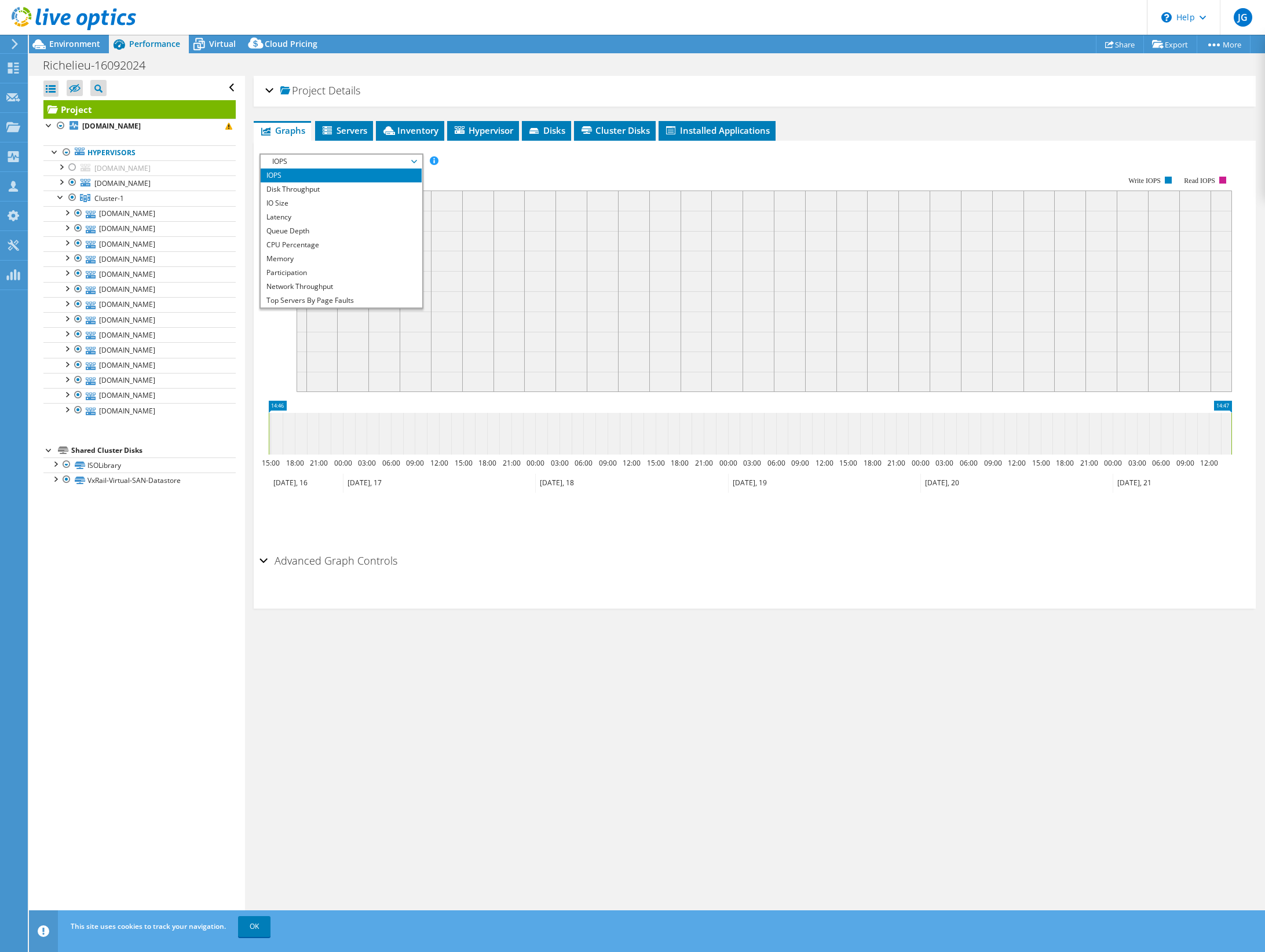
click at [316, 161] on span "IOPS" at bounding box center [341, 161] width 149 height 14
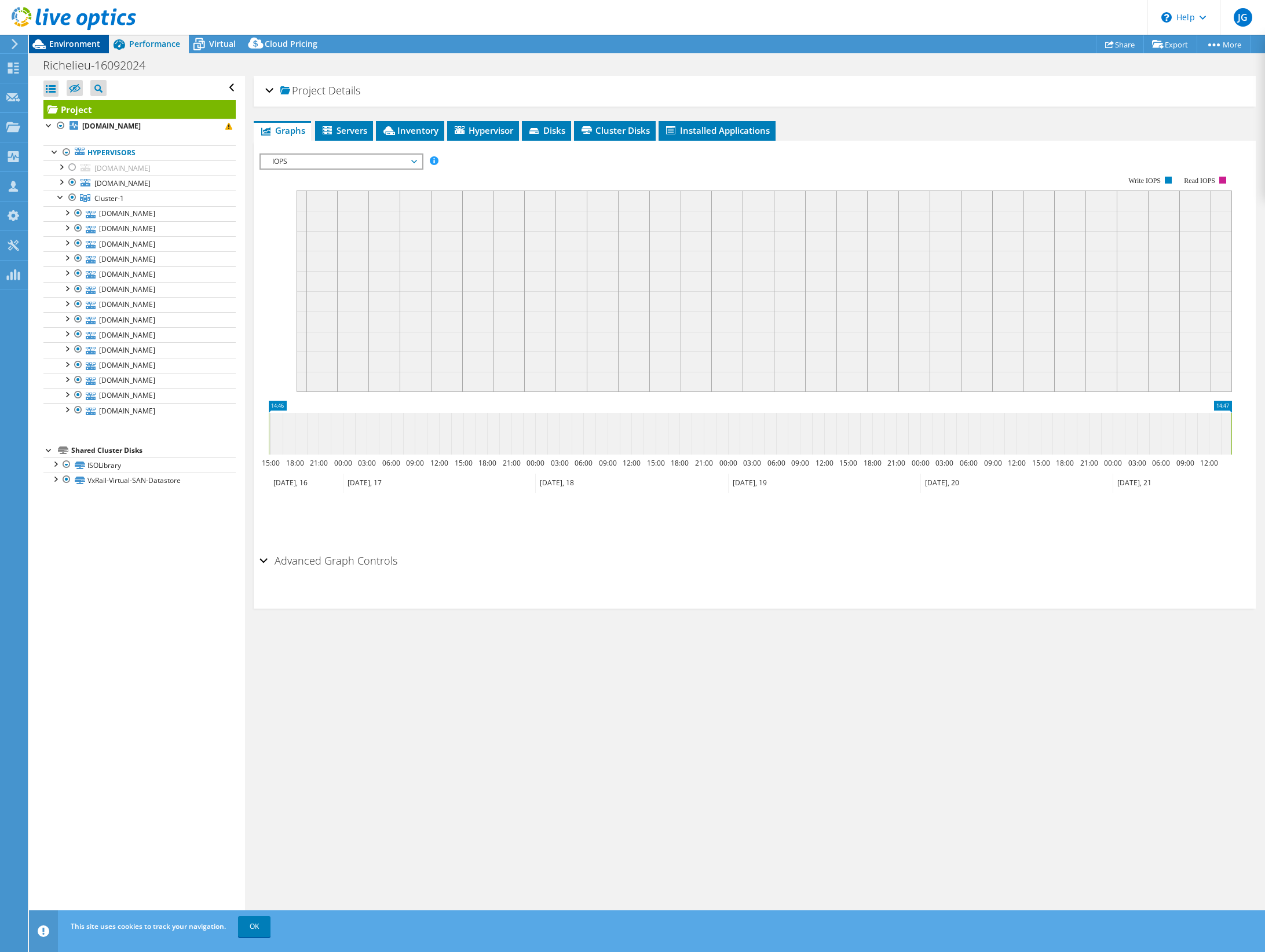
click at [74, 39] on span "Environment" at bounding box center [74, 44] width 51 height 11
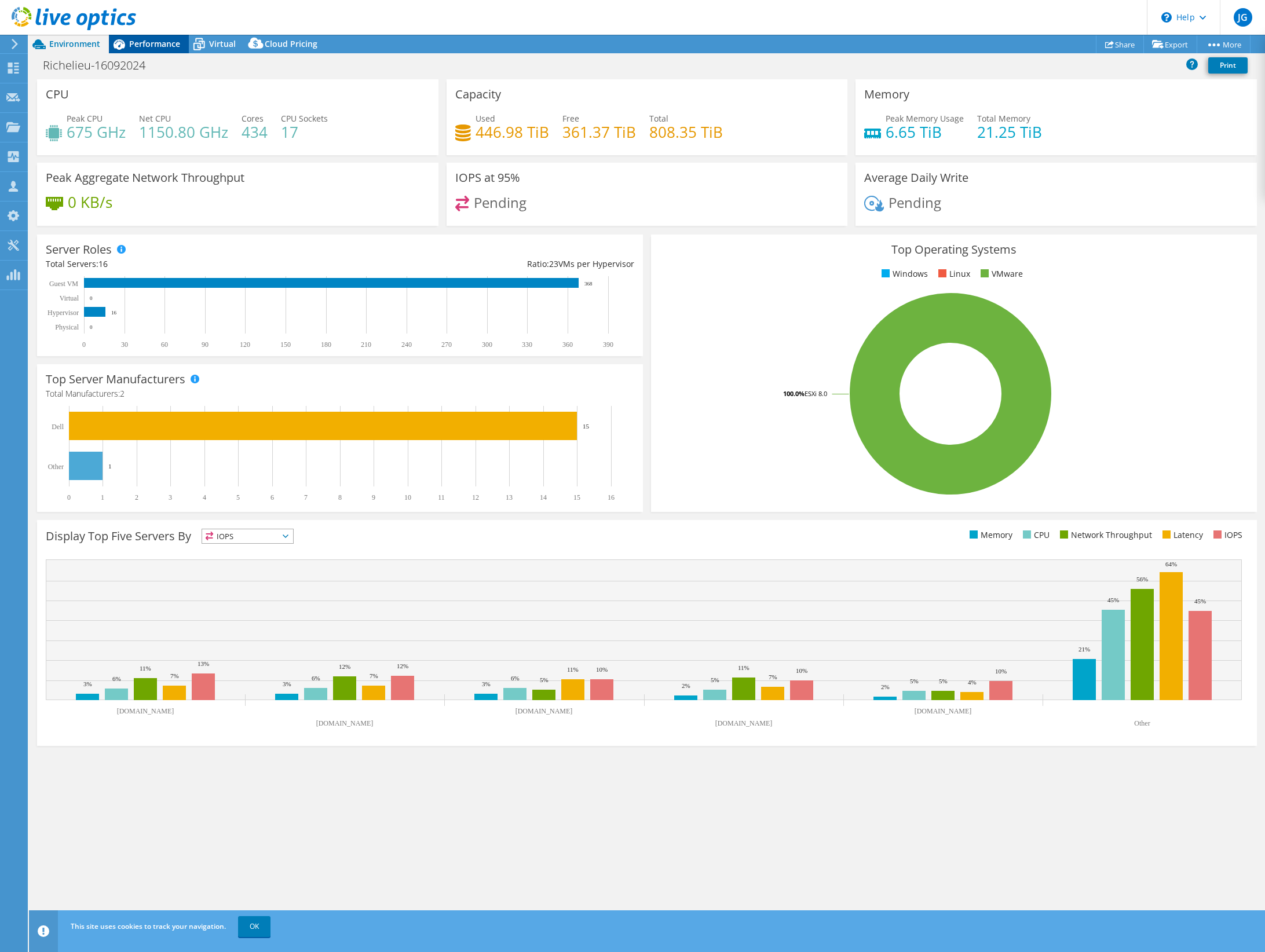
click at [158, 43] on span "Performance" at bounding box center [154, 44] width 51 height 11
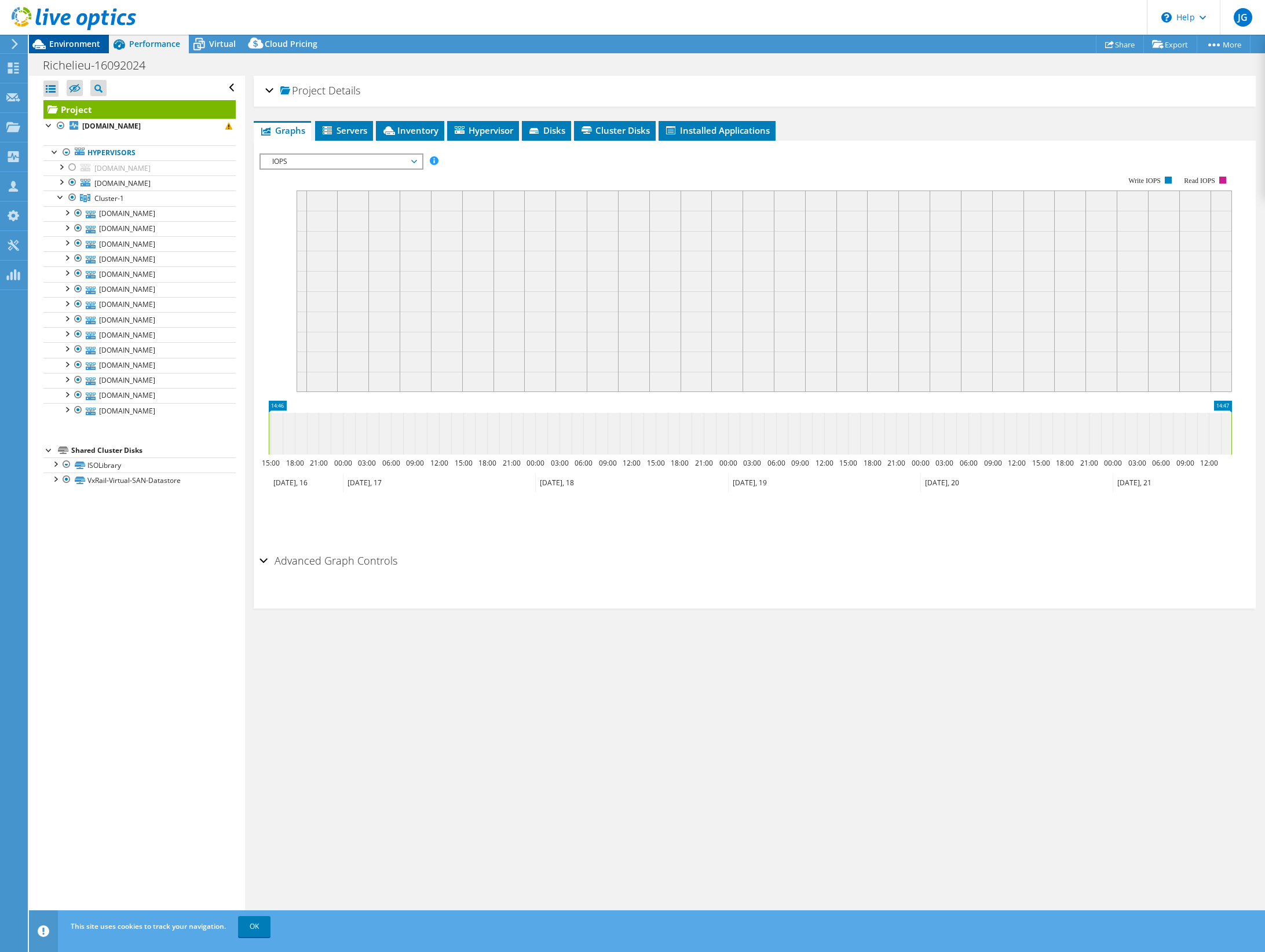
click at [79, 47] on span "Environment" at bounding box center [74, 44] width 51 height 11
